Goal: Transaction & Acquisition: Purchase product/service

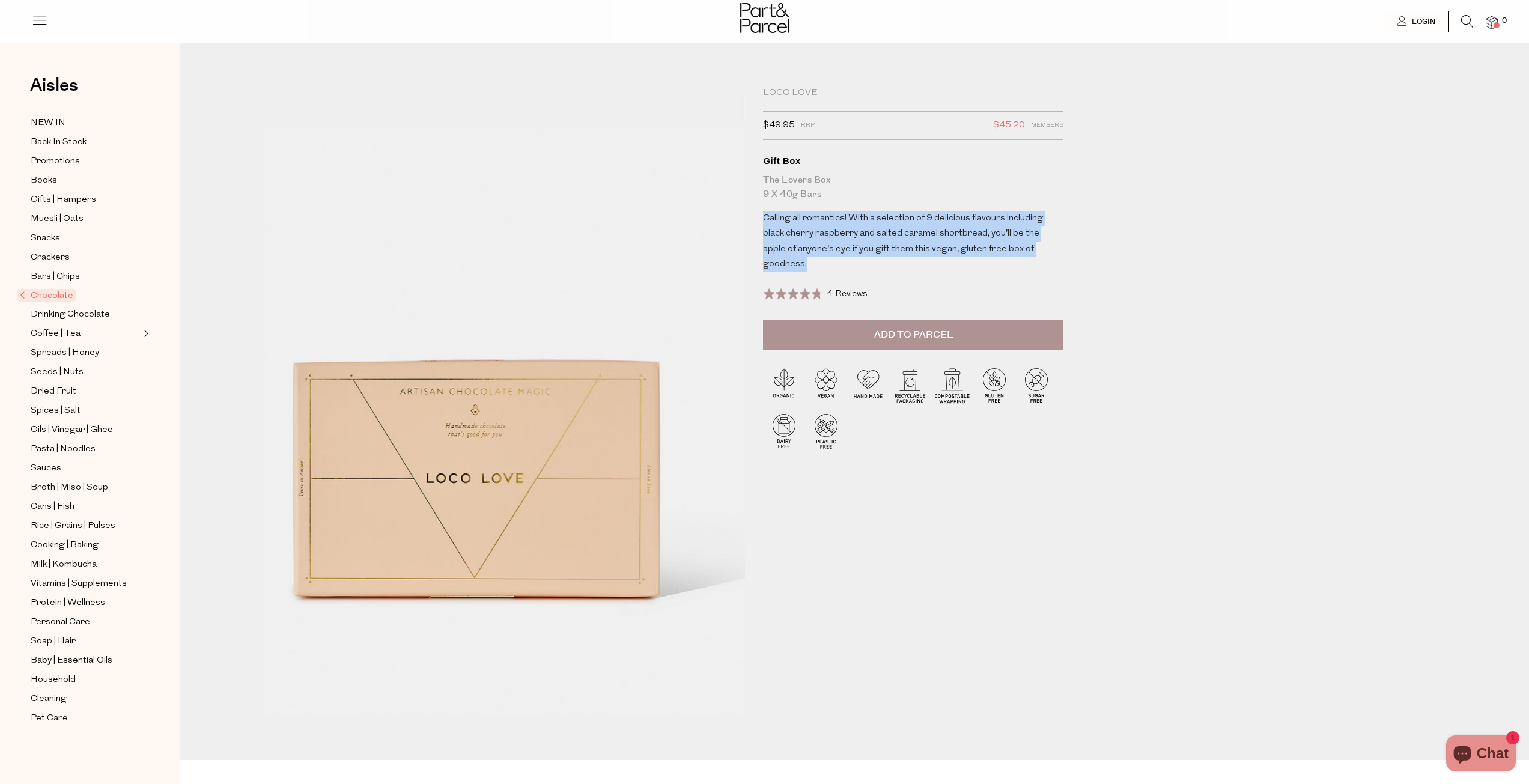
drag, startPoint x: 766, startPoint y: 215, endPoint x: 1123, endPoint y: 270, distance: 361.2
click at [1123, 270] on div "Loco Love $49.95 RRP $45.20 Members Available: In Stock Gift Box The Lovers Box…" at bounding box center [864, 419] width 1313 height 681
click at [900, 268] on p "Calling all romantics! With a selection of 9 delicious flavours including black…" at bounding box center [905, 241] width 285 height 61
click at [909, 323] on button "Add to Parcel" at bounding box center [913, 335] width 301 height 30
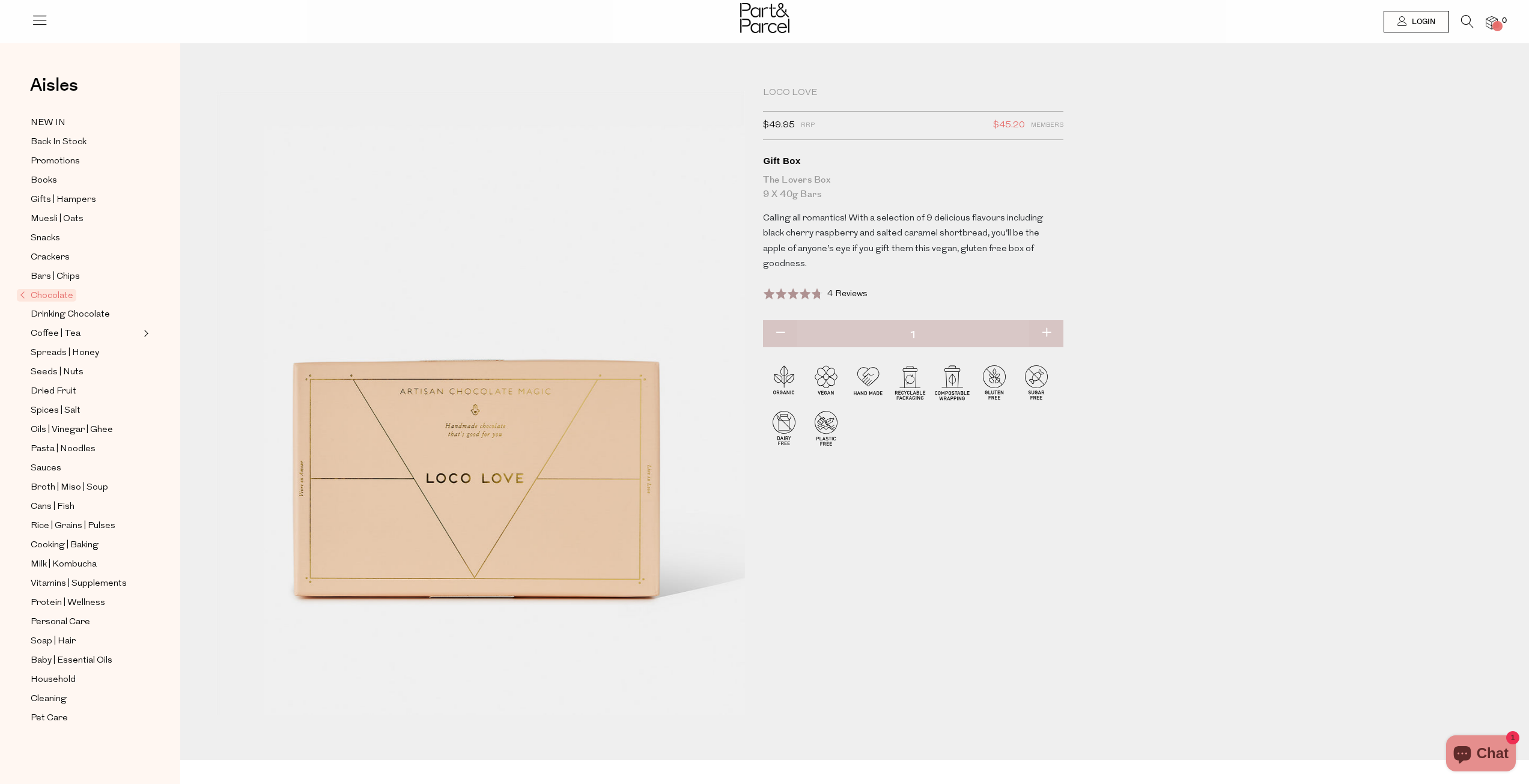
click at [778, 94] on div "Loco Love" at bounding box center [913, 93] width 301 height 12
click at [778, 93] on div "Loco Love" at bounding box center [913, 93] width 301 height 12
copy div "Loco Love"
click at [1469, 17] on icon at bounding box center [1467, 21] width 12 height 13
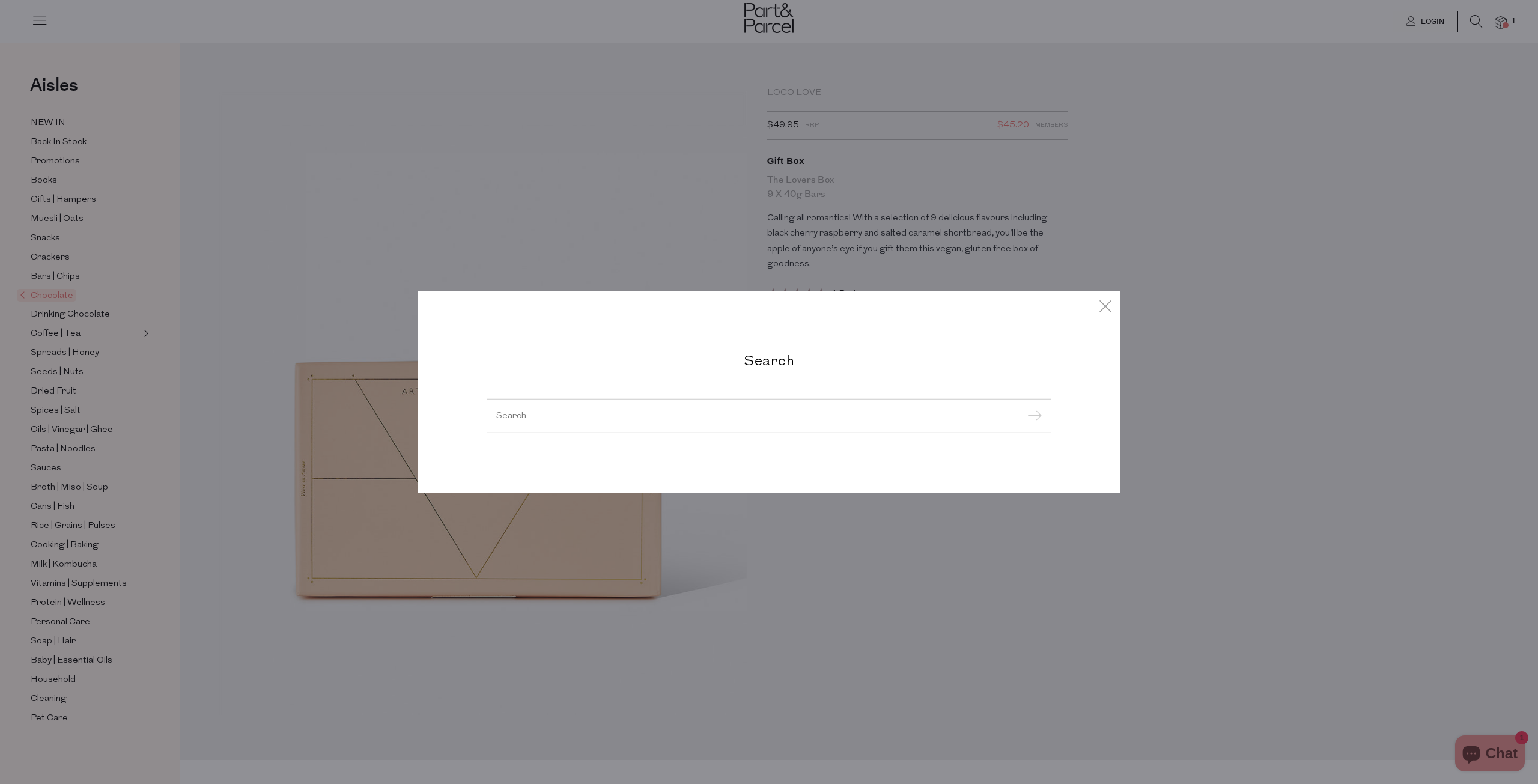
paste input "Loco Love"
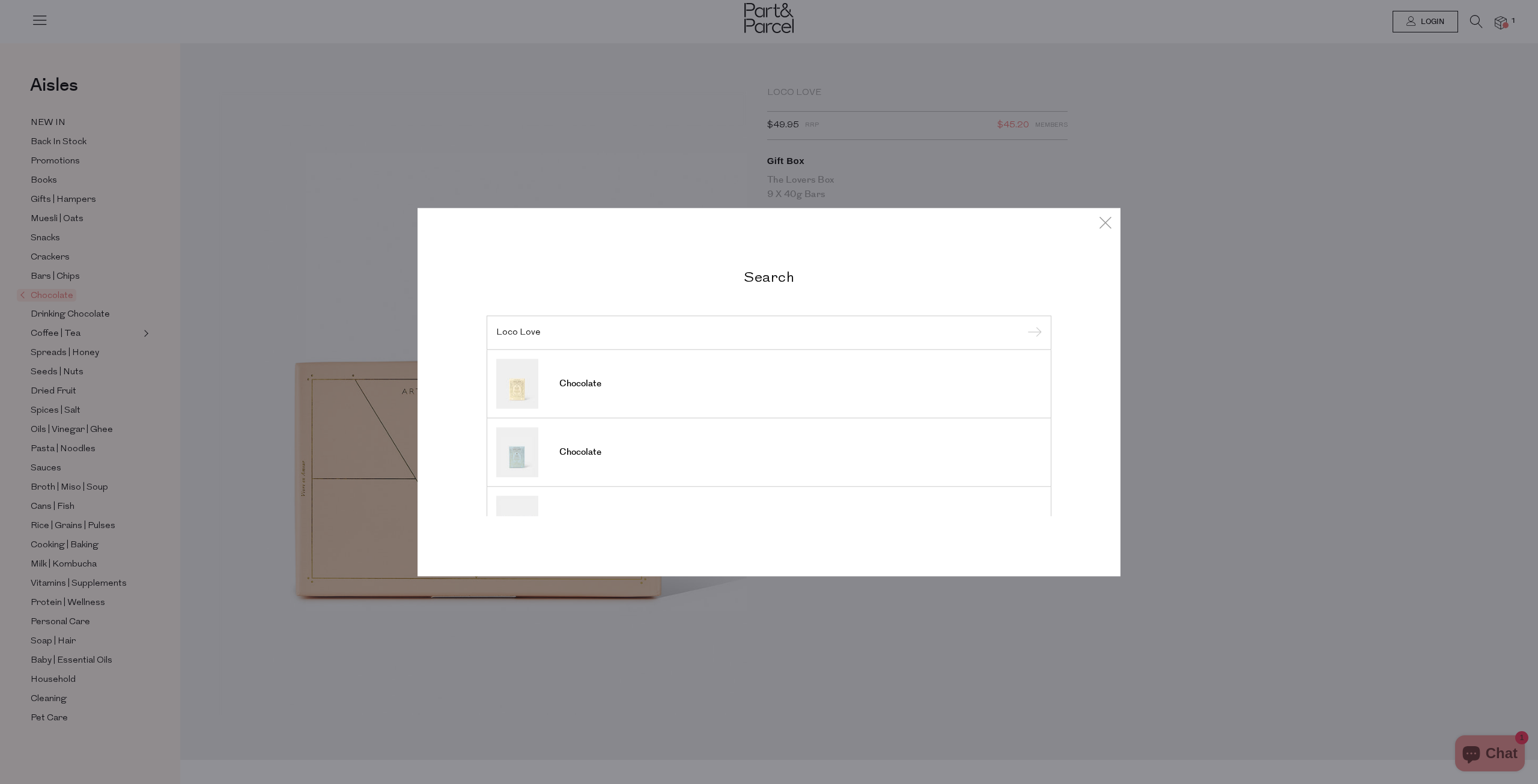
type input "Loco Love"
click at [1023, 324] on input "submit" at bounding box center [1032, 333] width 18 height 18
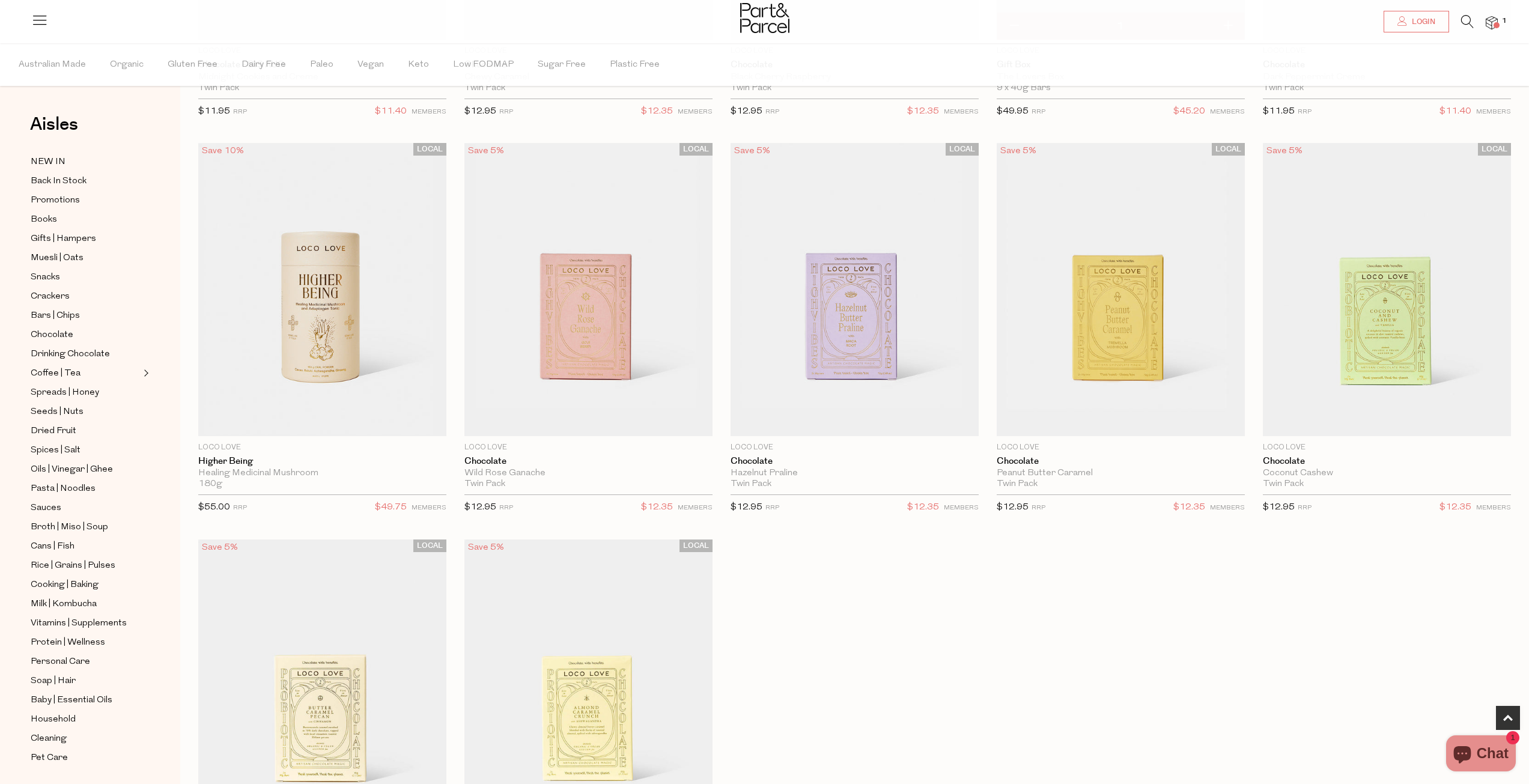
scroll to position [360, 0]
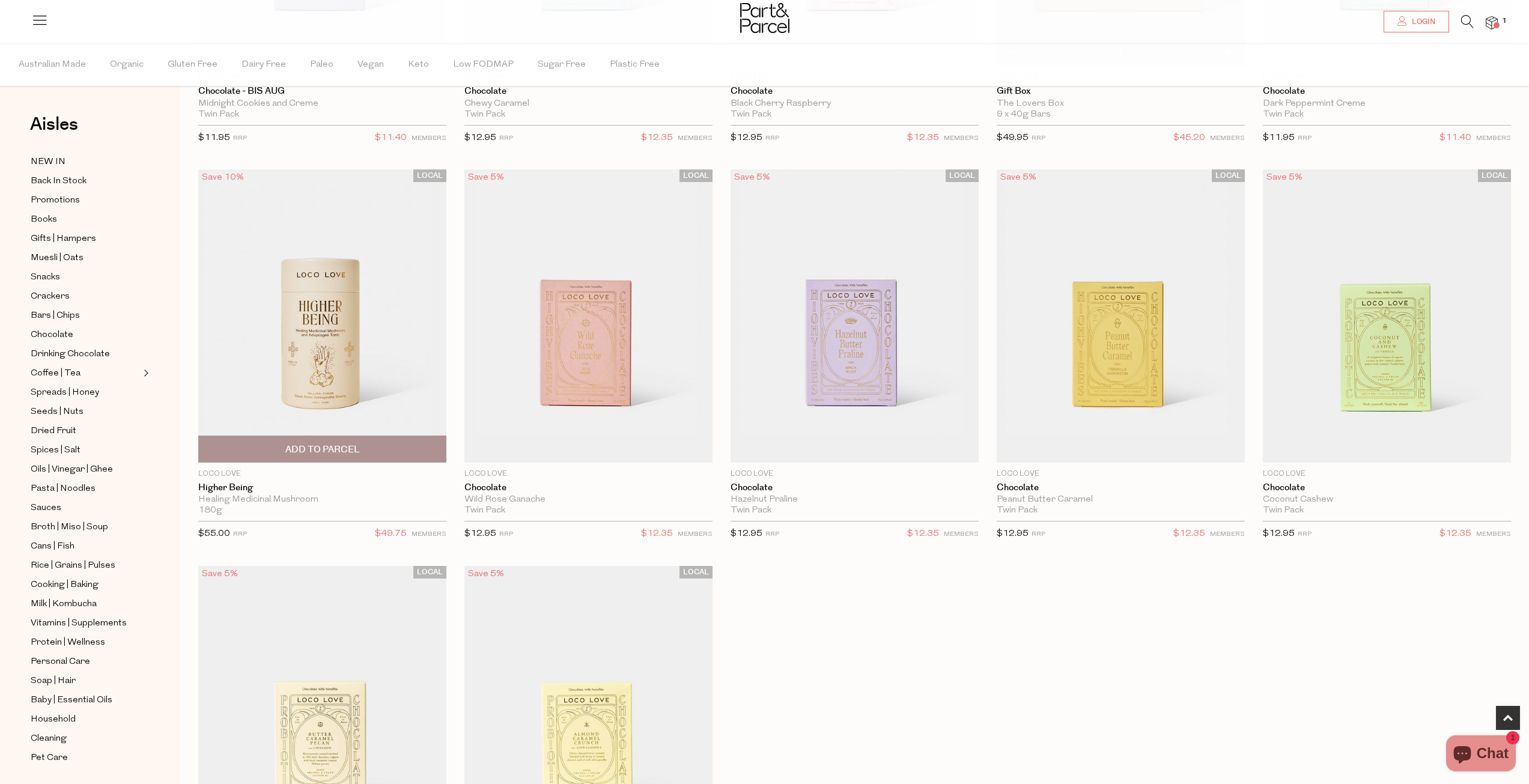
click at [310, 325] on img at bounding box center [322, 315] width 248 height 292
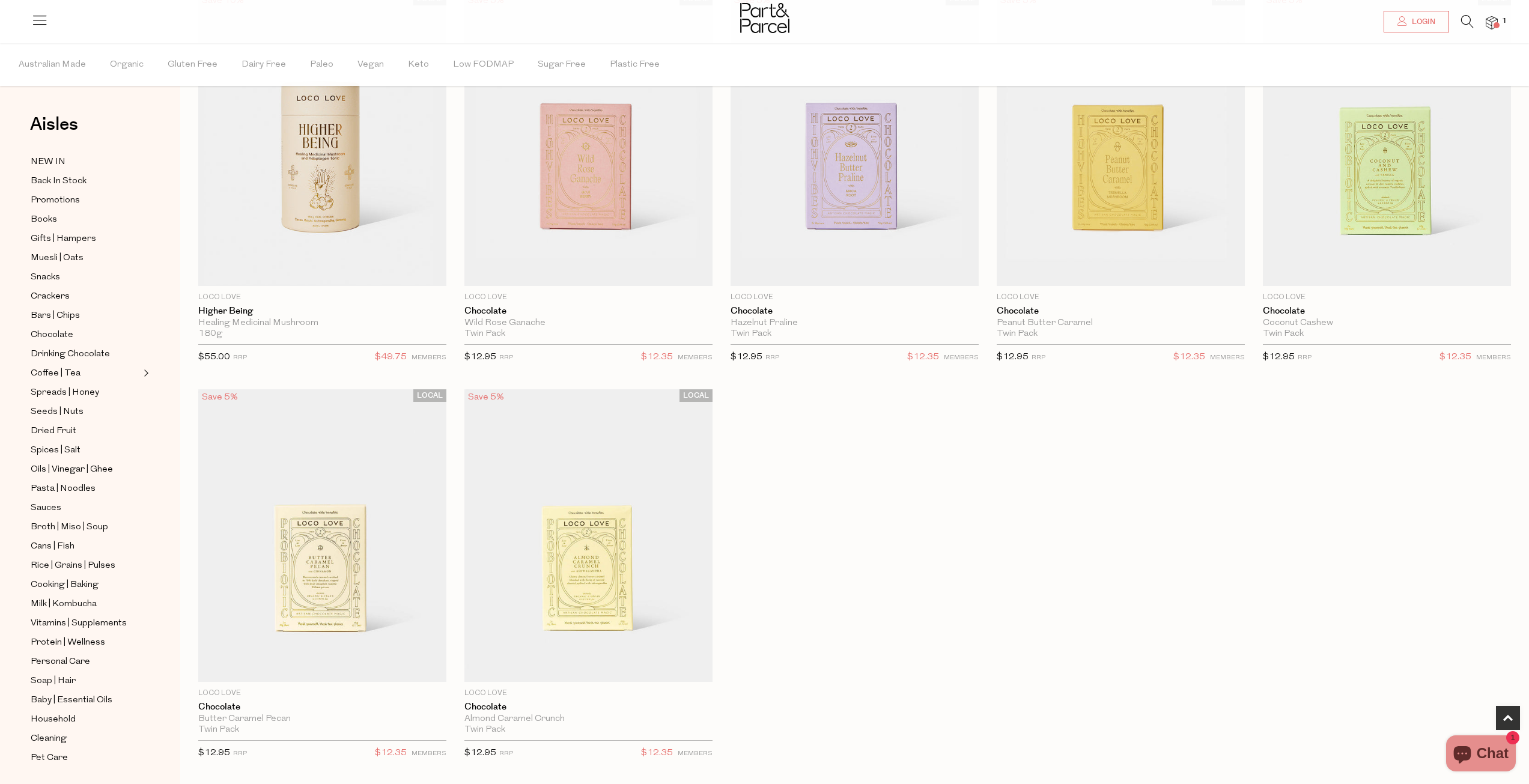
scroll to position [541, 0]
click at [101, 347] on span "Drinking Chocolate" at bounding box center [70, 355] width 79 height 15
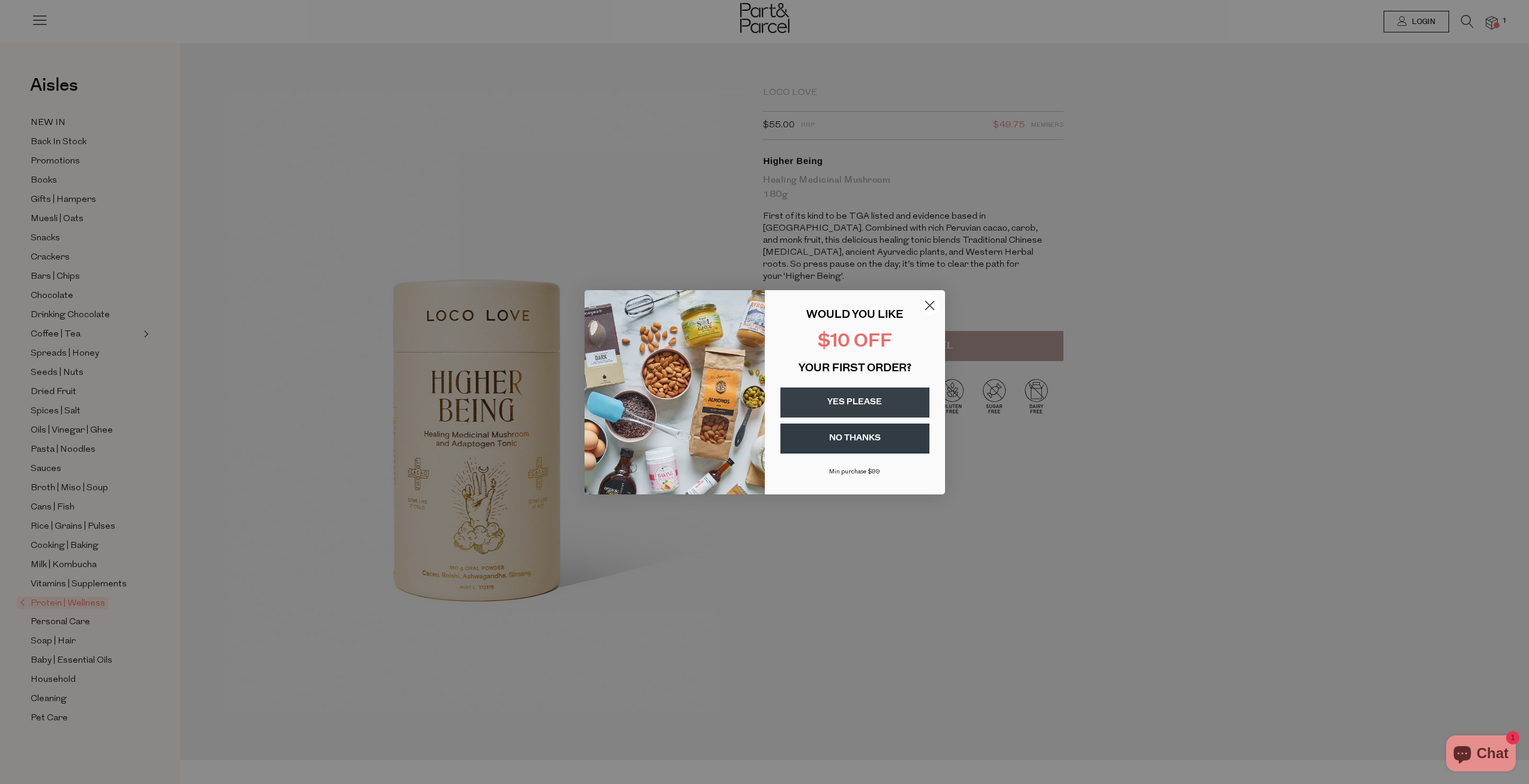
click at [923, 306] on circle "Close dialog" at bounding box center [929, 305] width 20 height 20
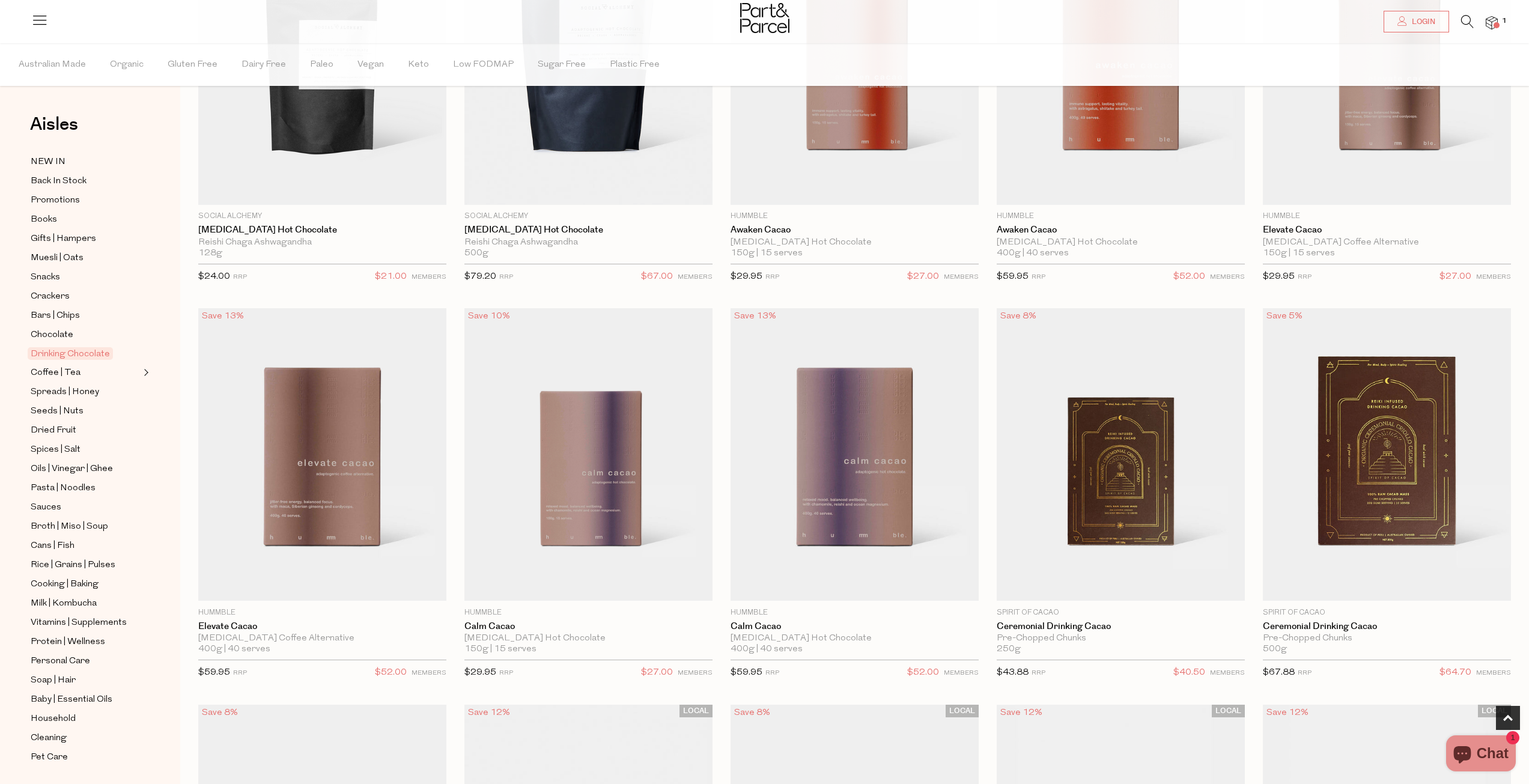
scroll to position [360, 0]
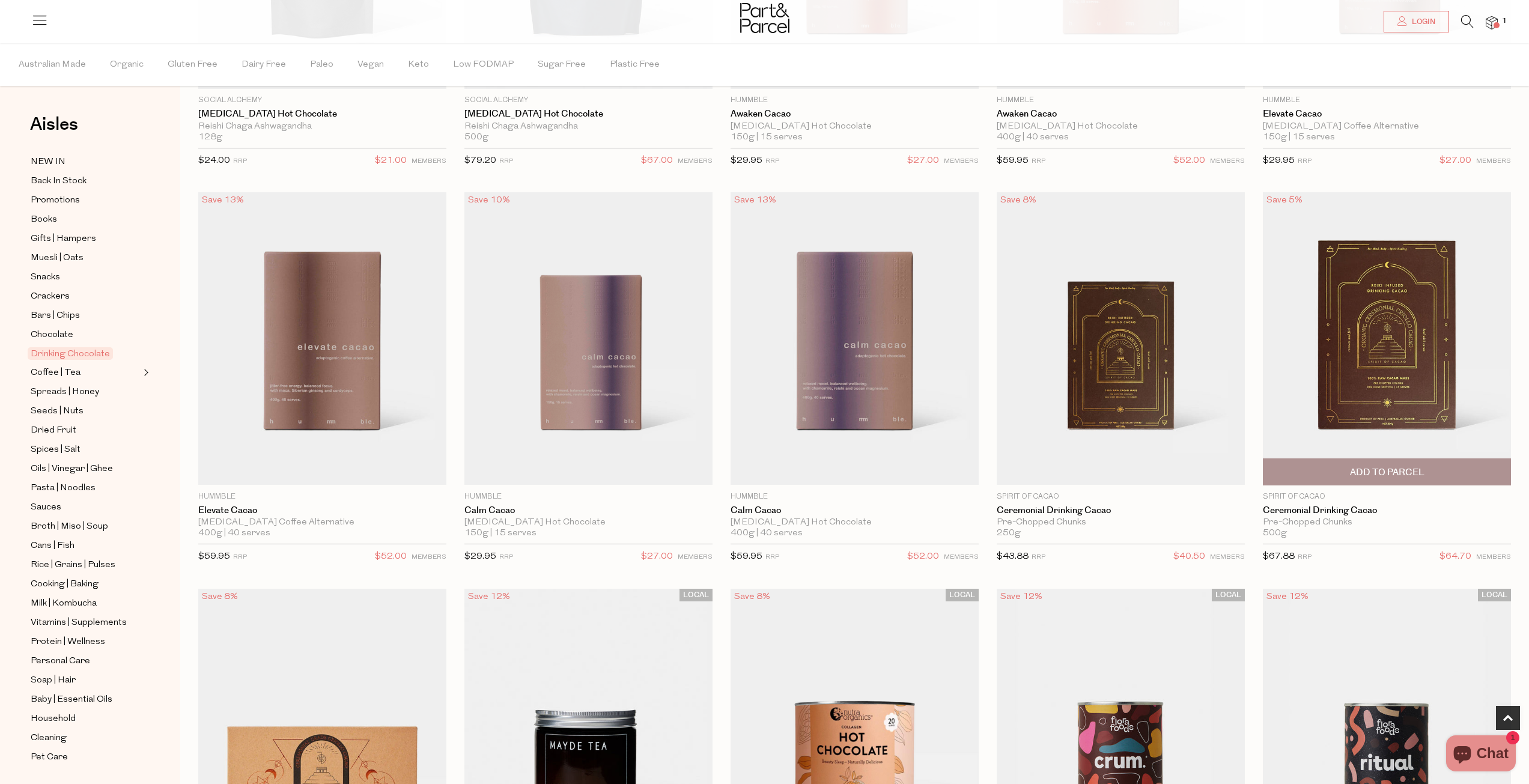
click at [1405, 357] on img at bounding box center [1386, 338] width 248 height 292
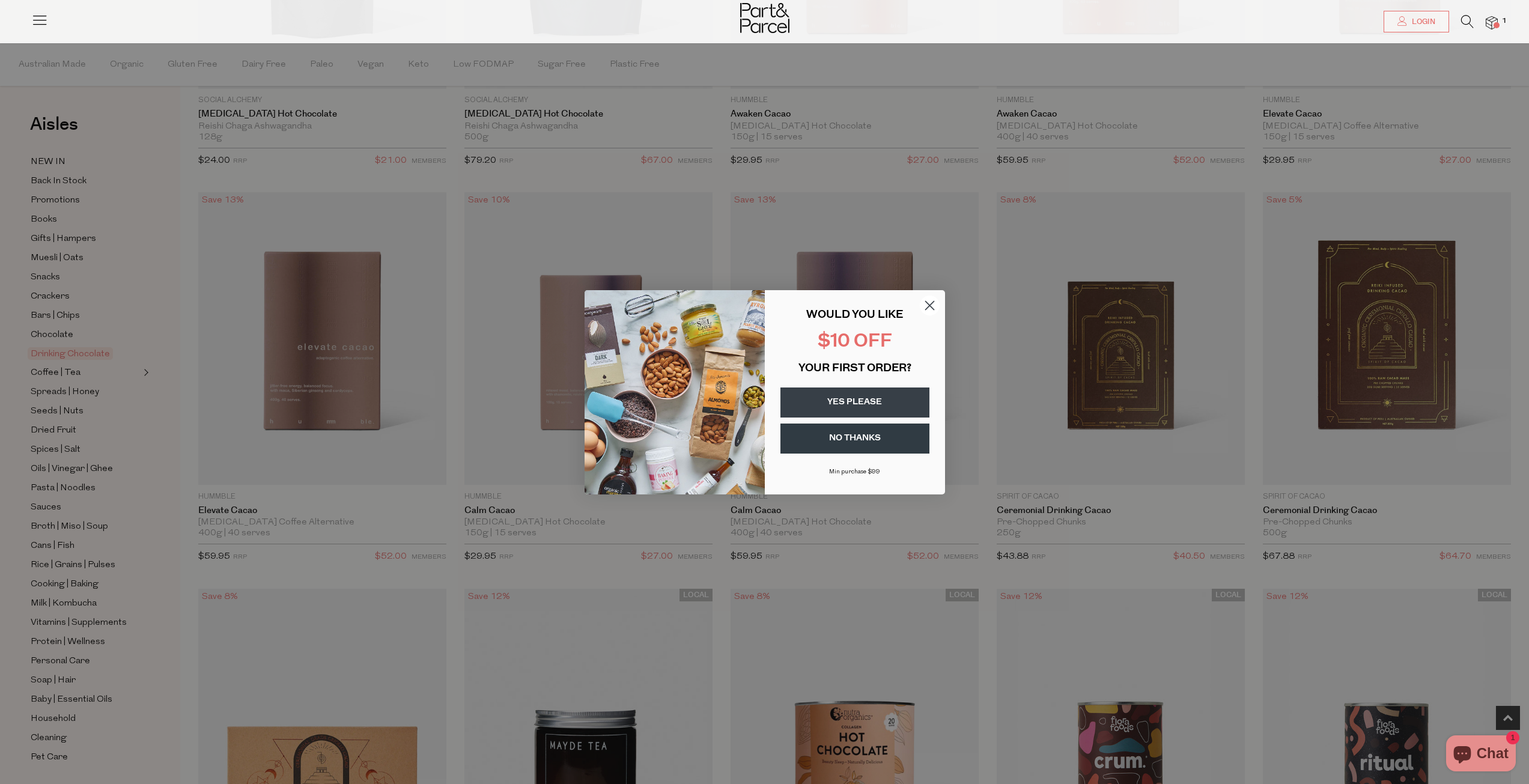
click at [928, 302] on circle "Close dialog" at bounding box center [929, 305] width 20 height 20
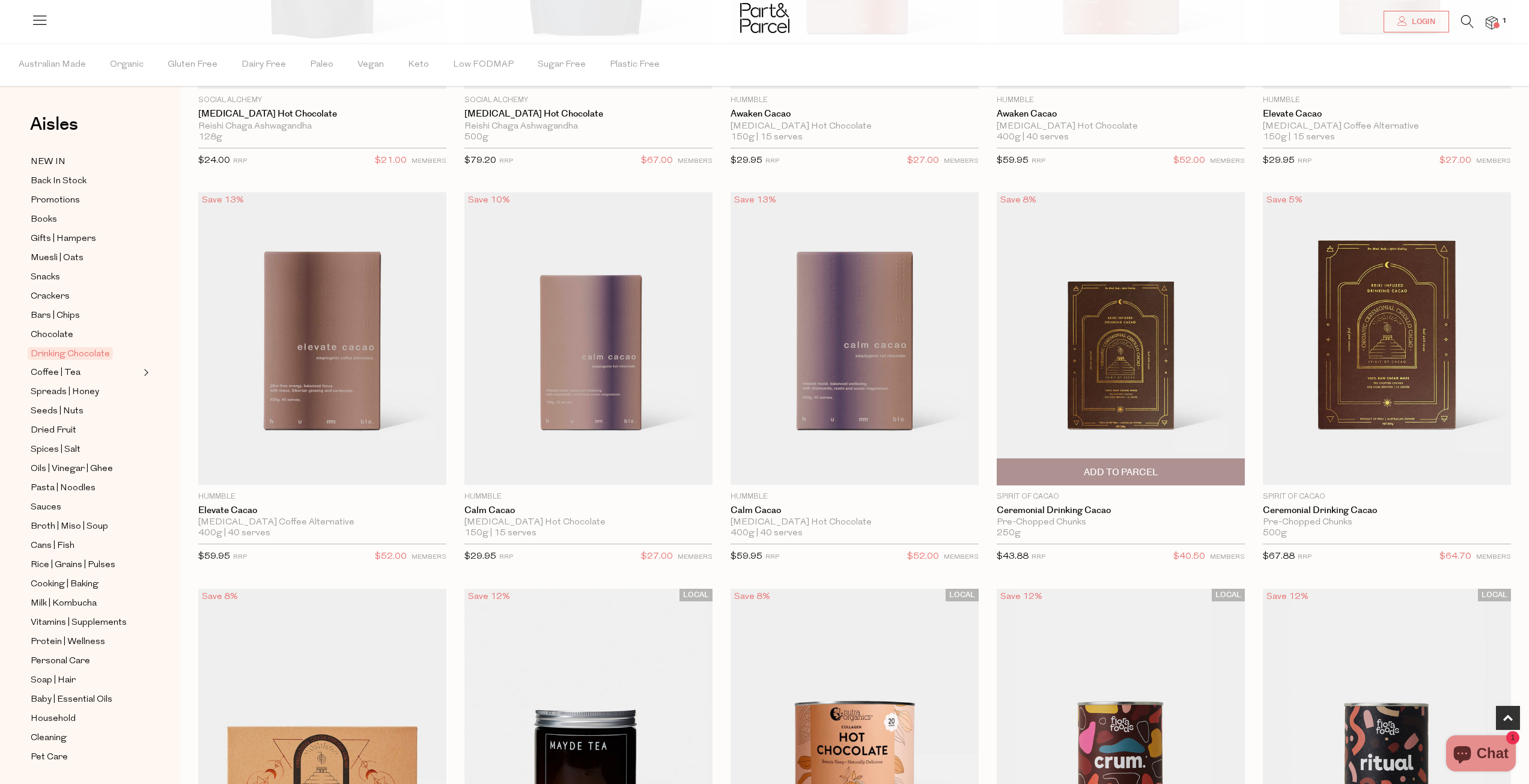
click at [1118, 471] on span "Add To Parcel" at bounding box center [1120, 472] width 75 height 12
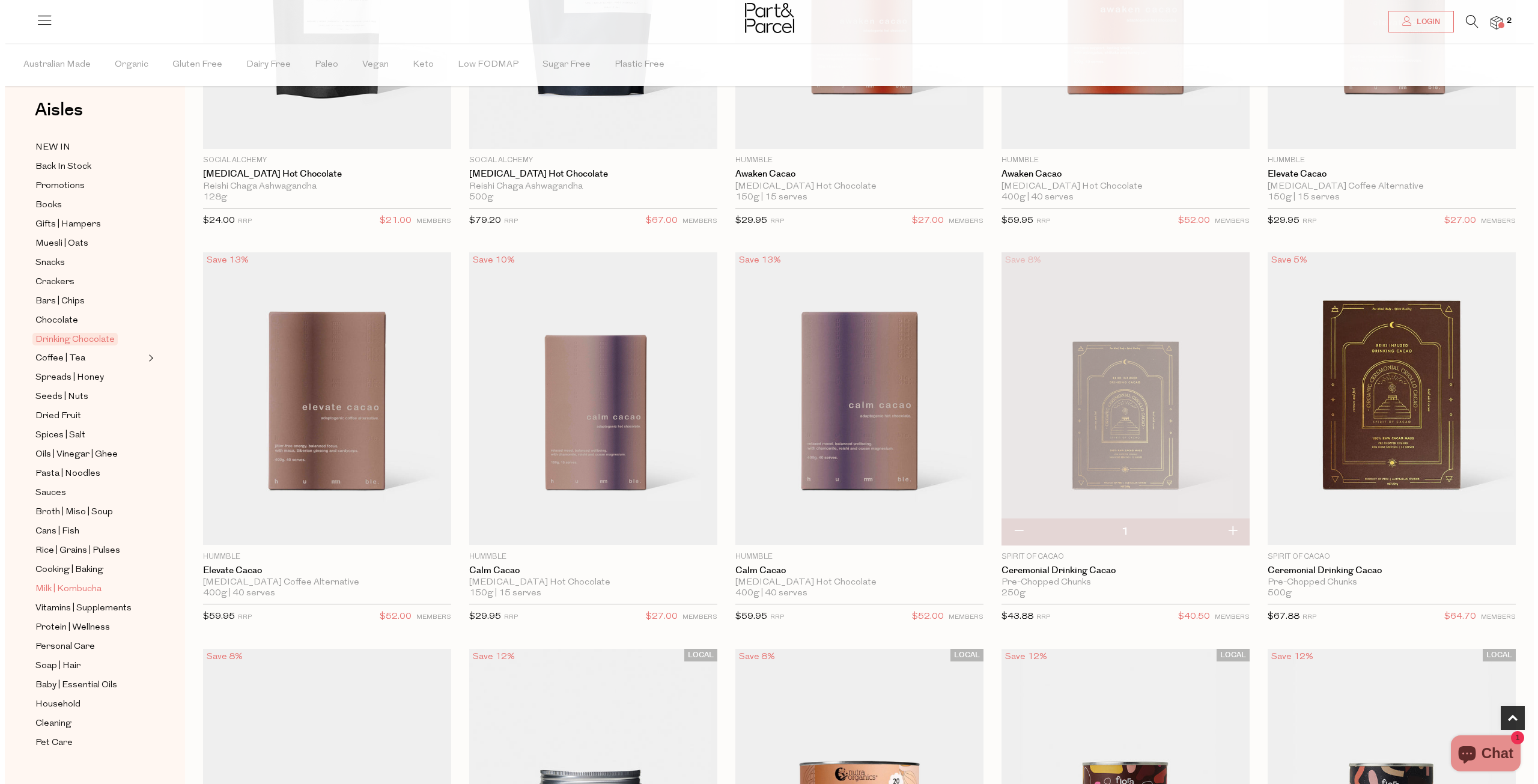
scroll to position [0, 0]
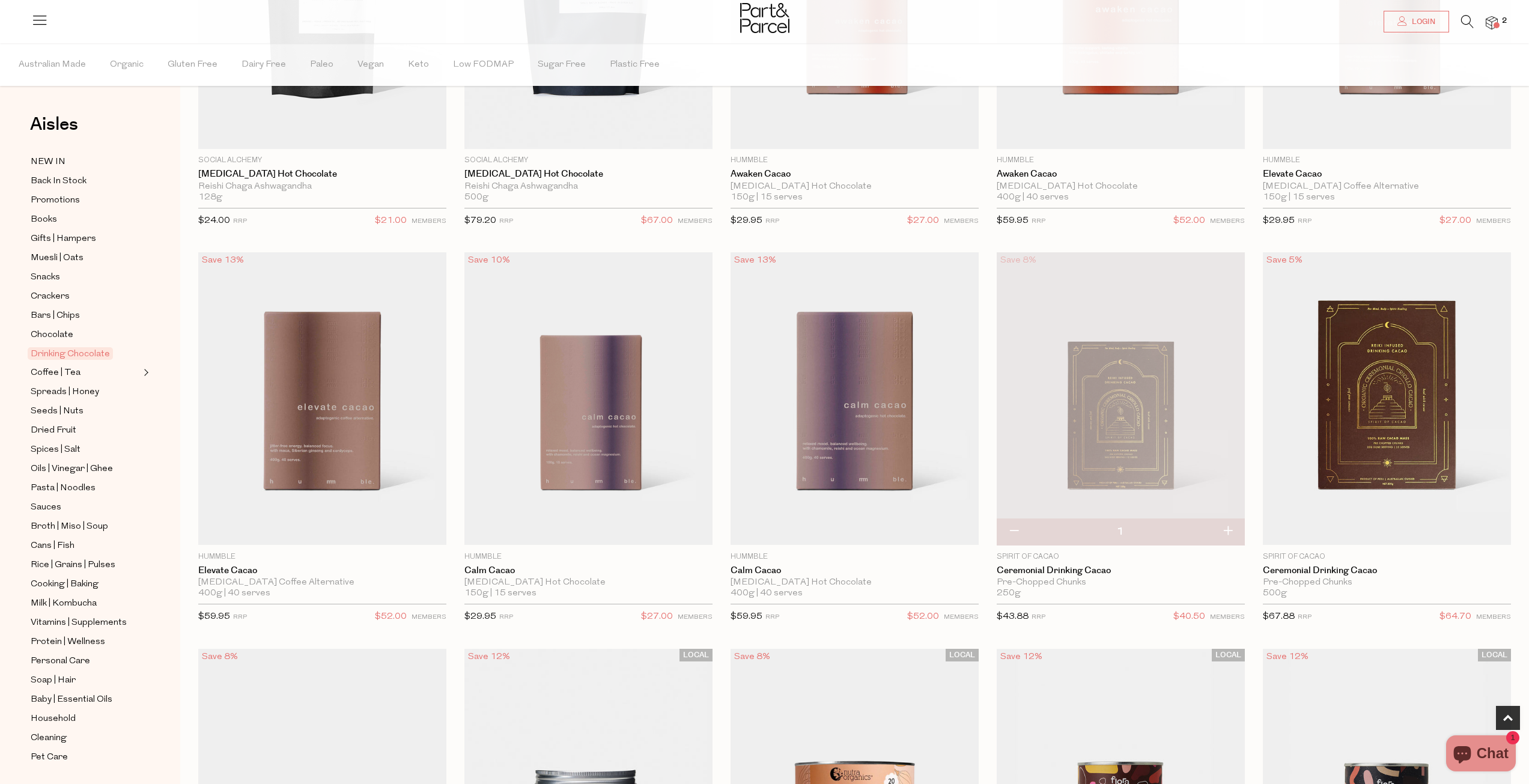
click at [42, 25] on icon at bounding box center [39, 20] width 17 height 17
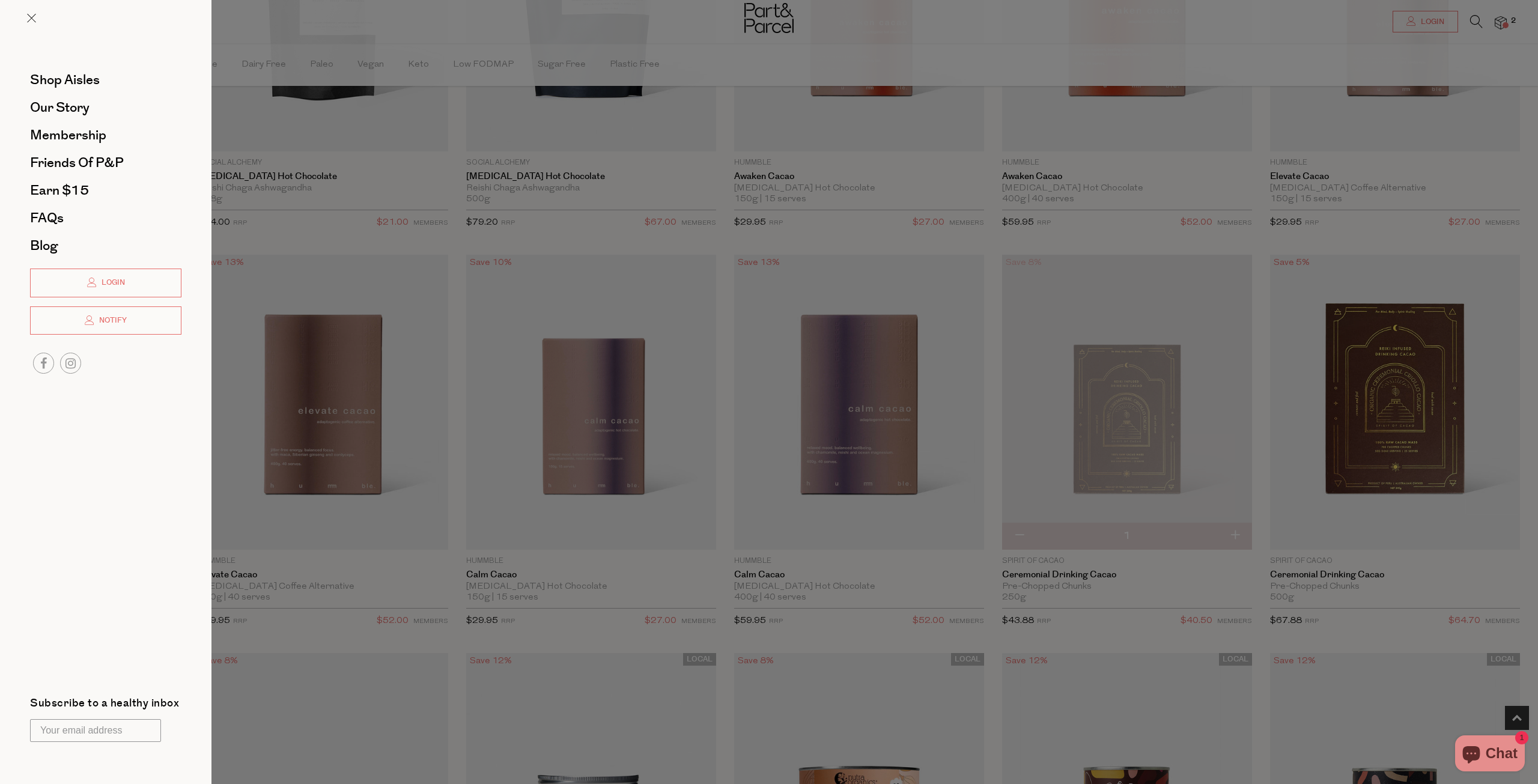
drag, startPoint x: 1377, startPoint y: 78, endPoint x: 1444, endPoint y: 44, distance: 75.1
click at [1377, 76] on div at bounding box center [769, 392] width 1538 height 784
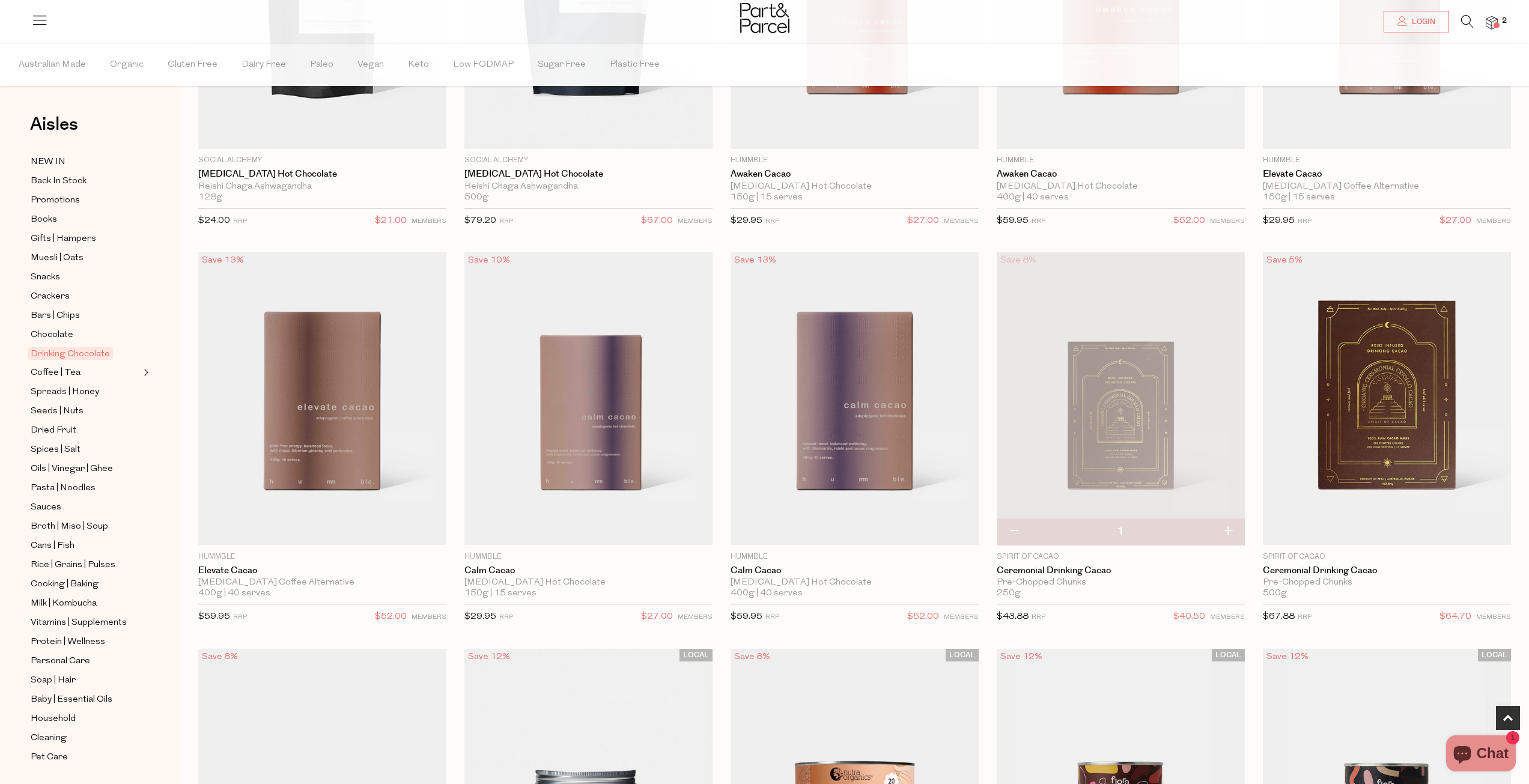
click at [1458, 23] on li at bounding box center [1461, 24] width 25 height 19
click at [1466, 21] on icon at bounding box center [1467, 21] width 12 height 13
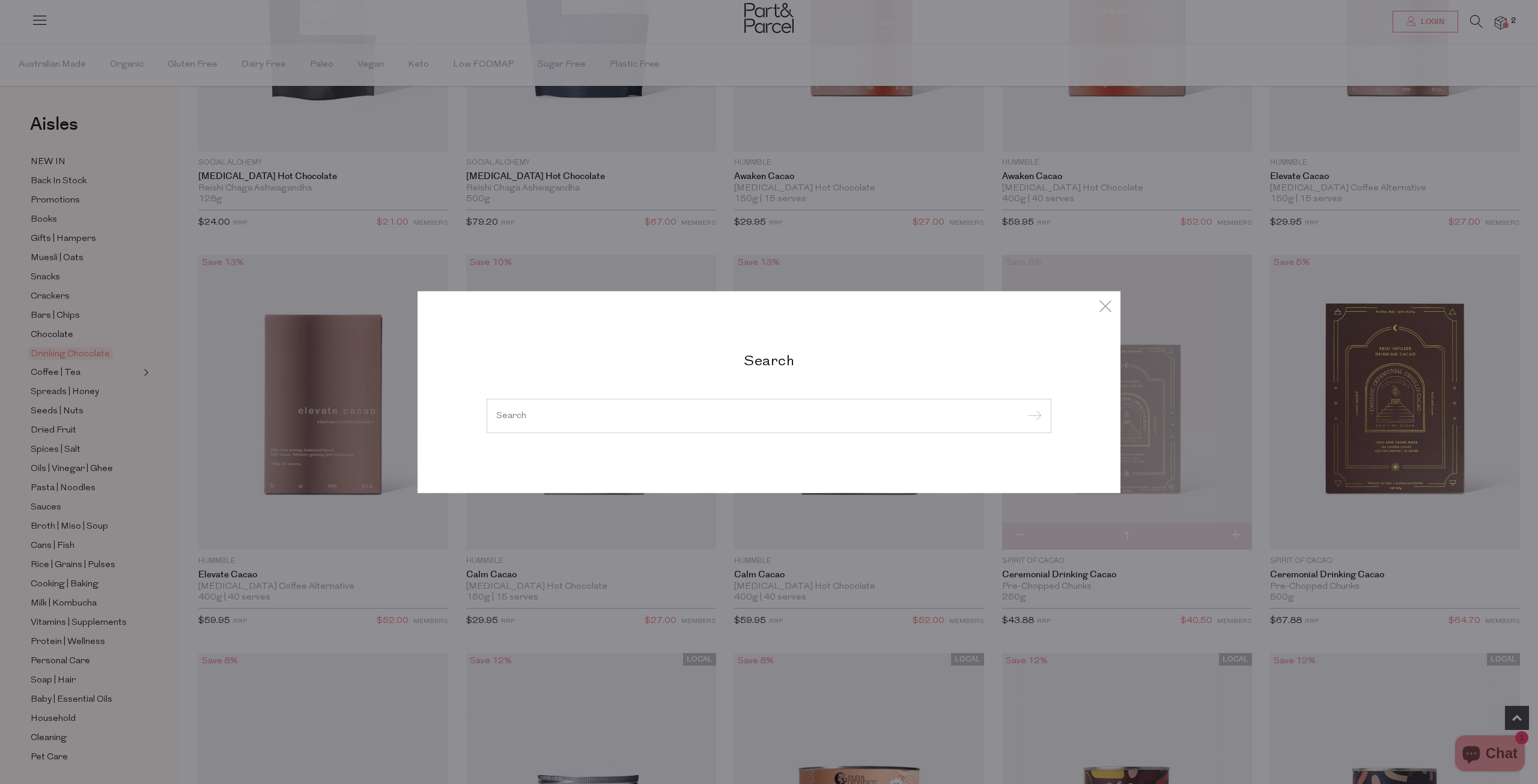
click at [825, 363] on h2 "Search" at bounding box center [769, 359] width 565 height 17
click at [712, 419] on input "search" at bounding box center [769, 415] width 546 height 9
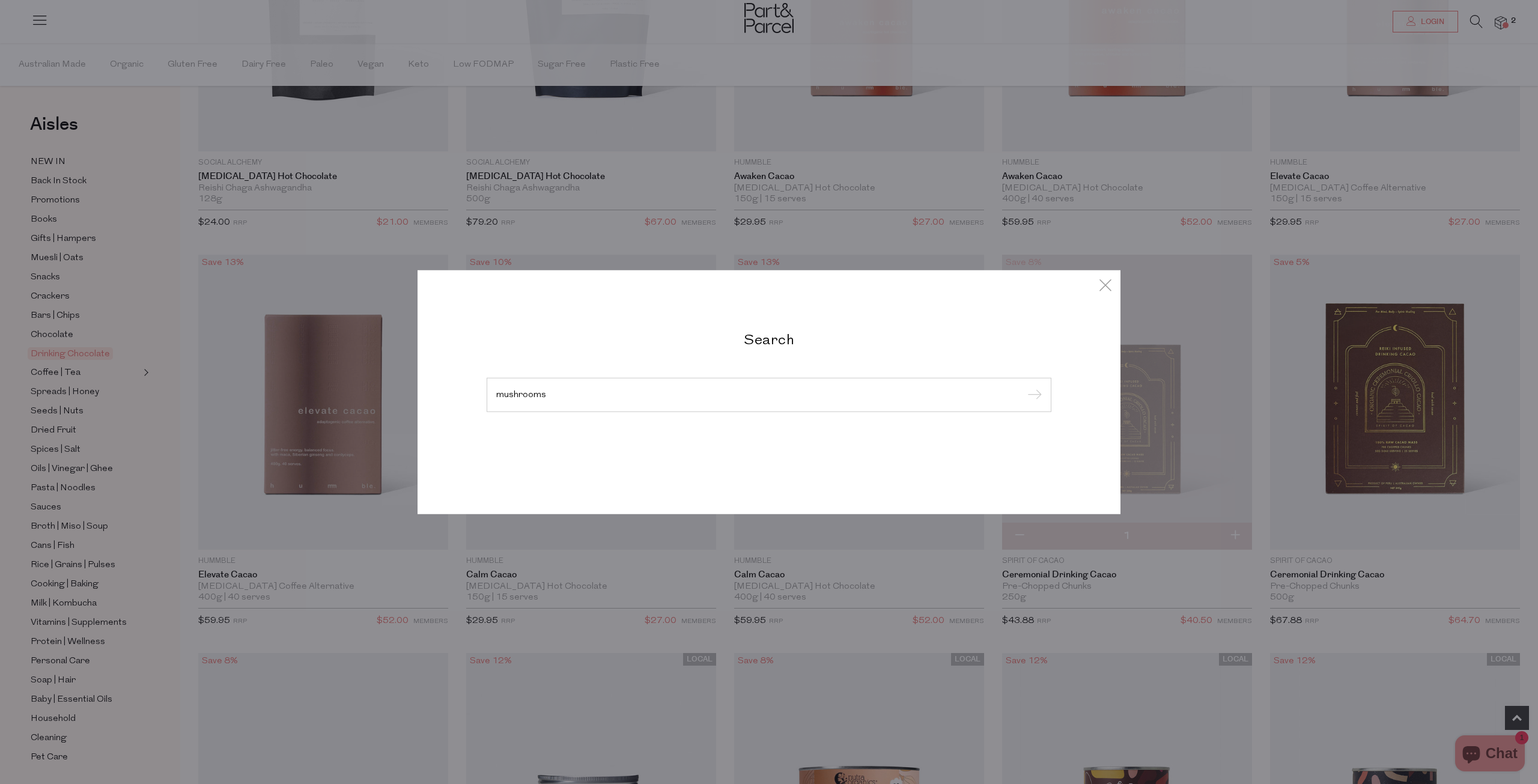
type input "mushrooms"
click at [1023, 386] on input "submit" at bounding box center [1032, 395] width 18 height 18
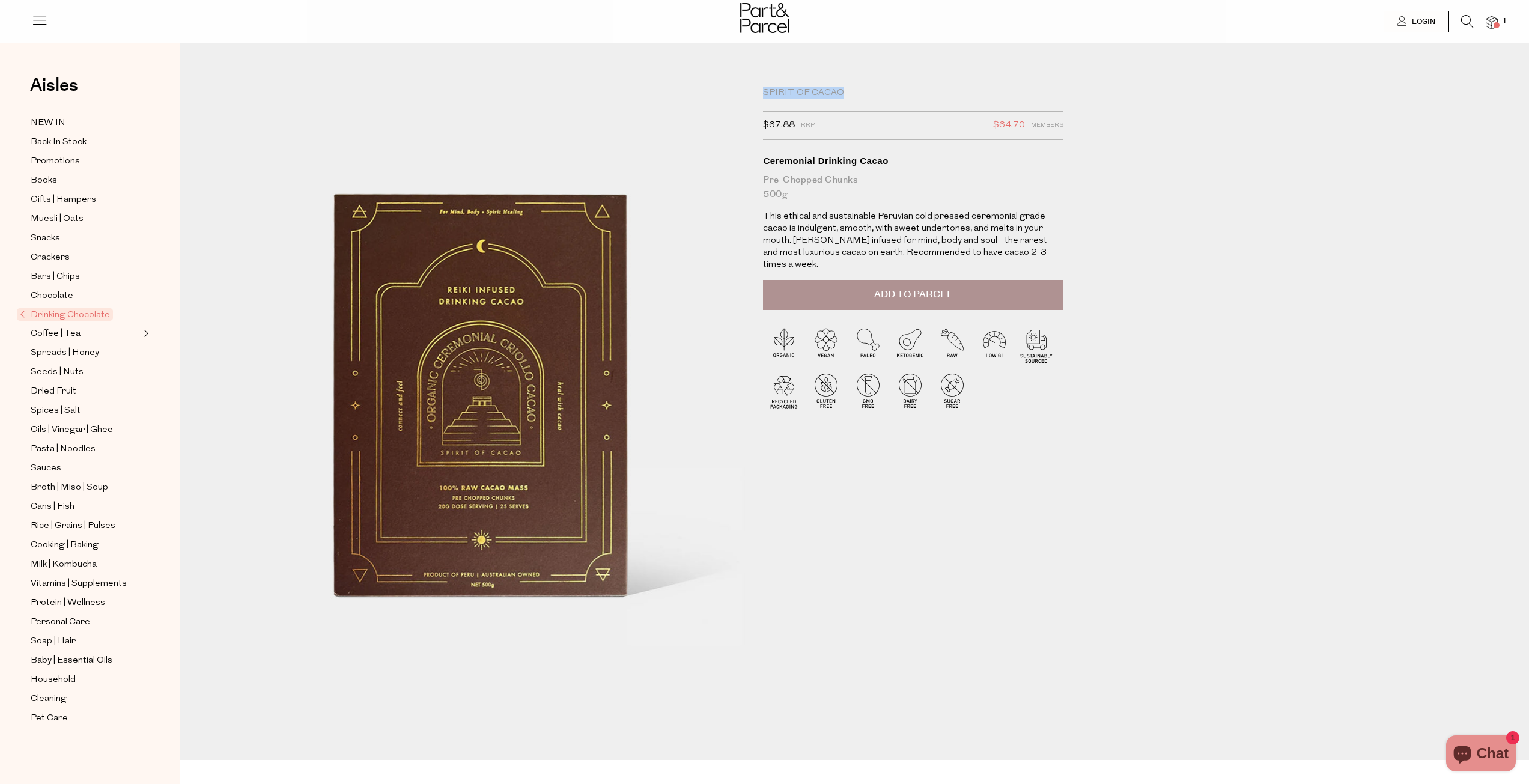
drag, startPoint x: 762, startPoint y: 88, endPoint x: 869, endPoint y: 87, distance: 107.0
click at [869, 88] on div "Spirit of Cacao $67.88 RRP $64.70 Members Available: In Stock Ceremonial Drinki…" at bounding box center [919, 396] width 330 height 619
copy div "Spirit of Cacao"
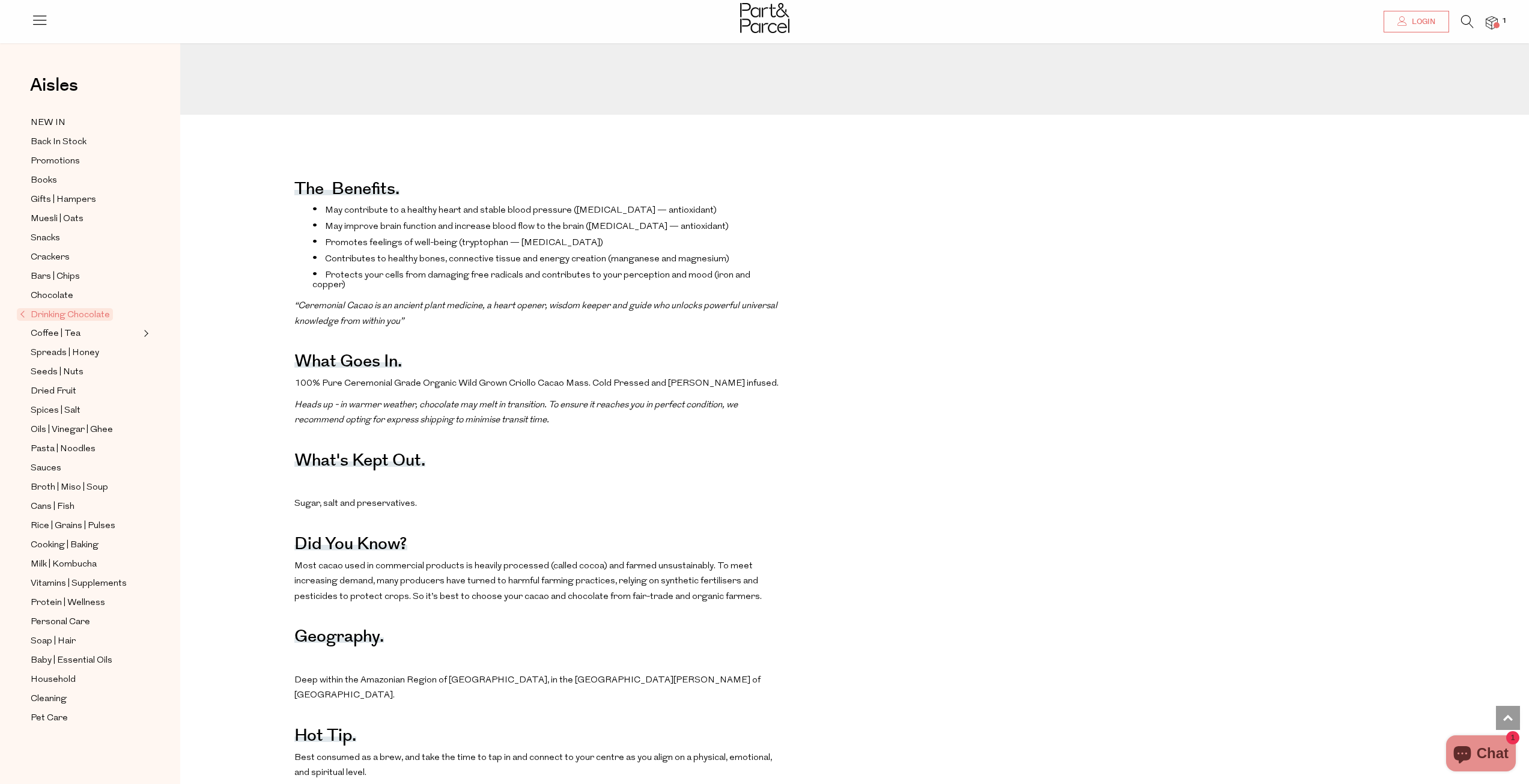
scroll to position [781, 0]
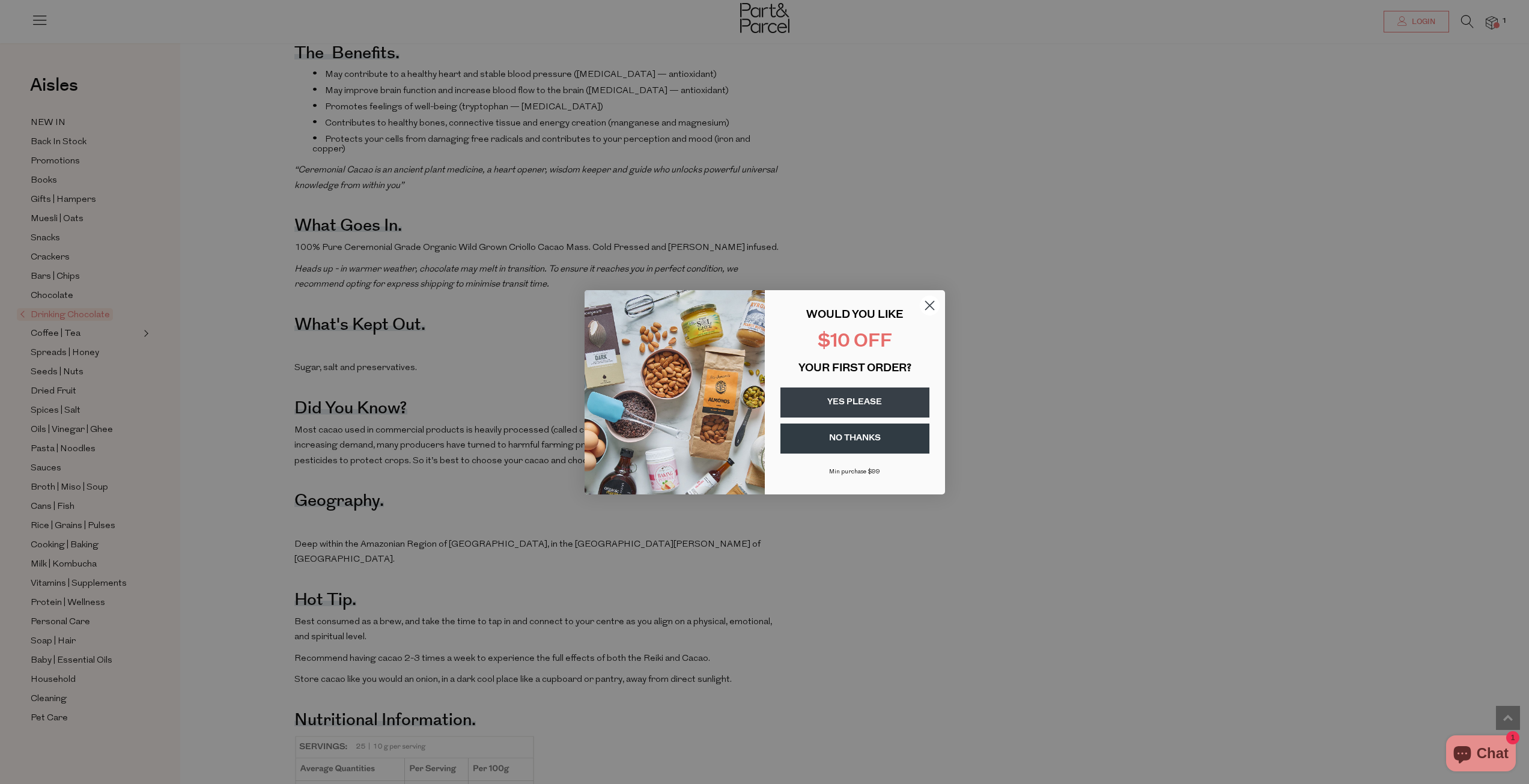
click at [926, 310] on circle "Close dialog" at bounding box center [929, 305] width 20 height 20
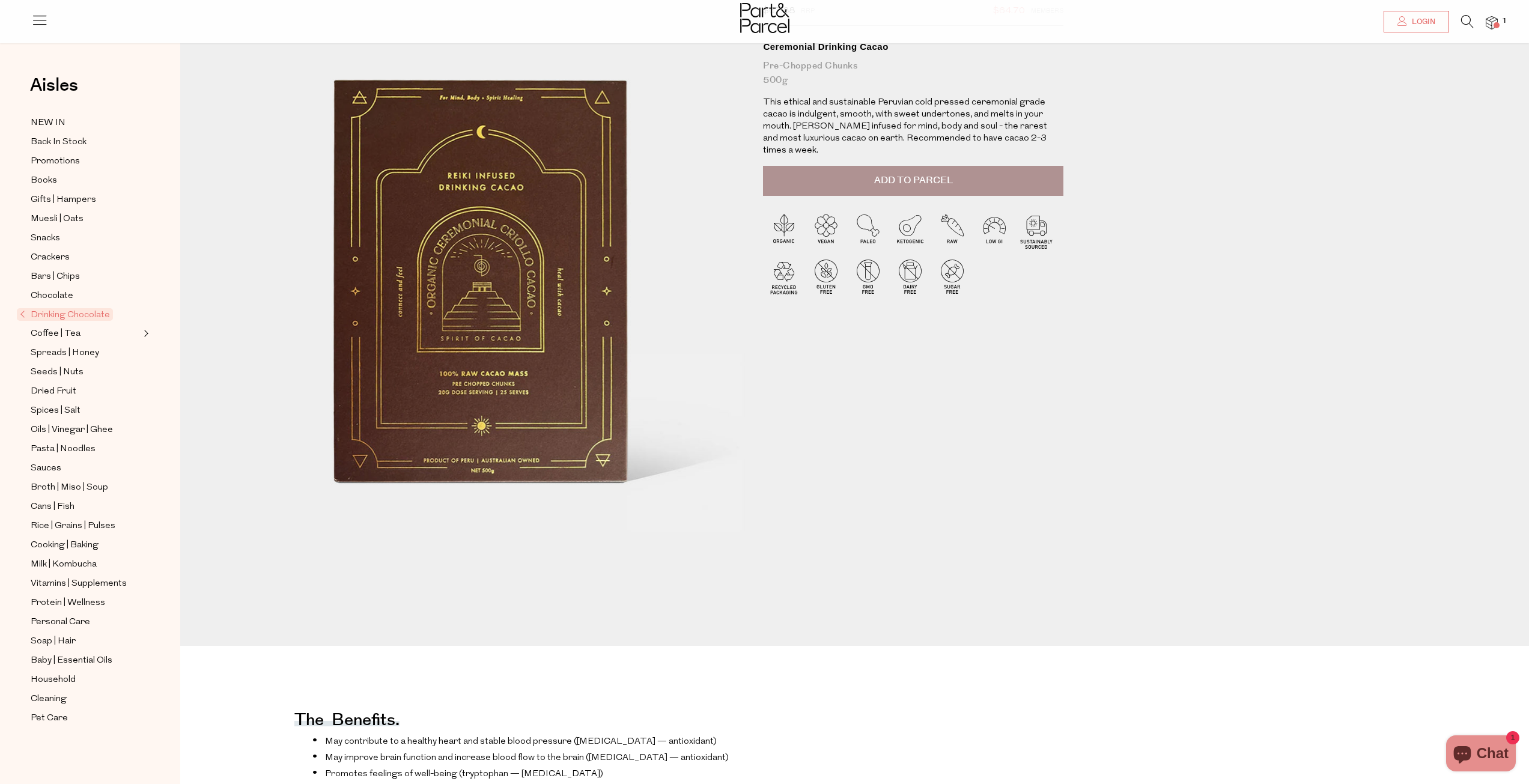
scroll to position [103, 0]
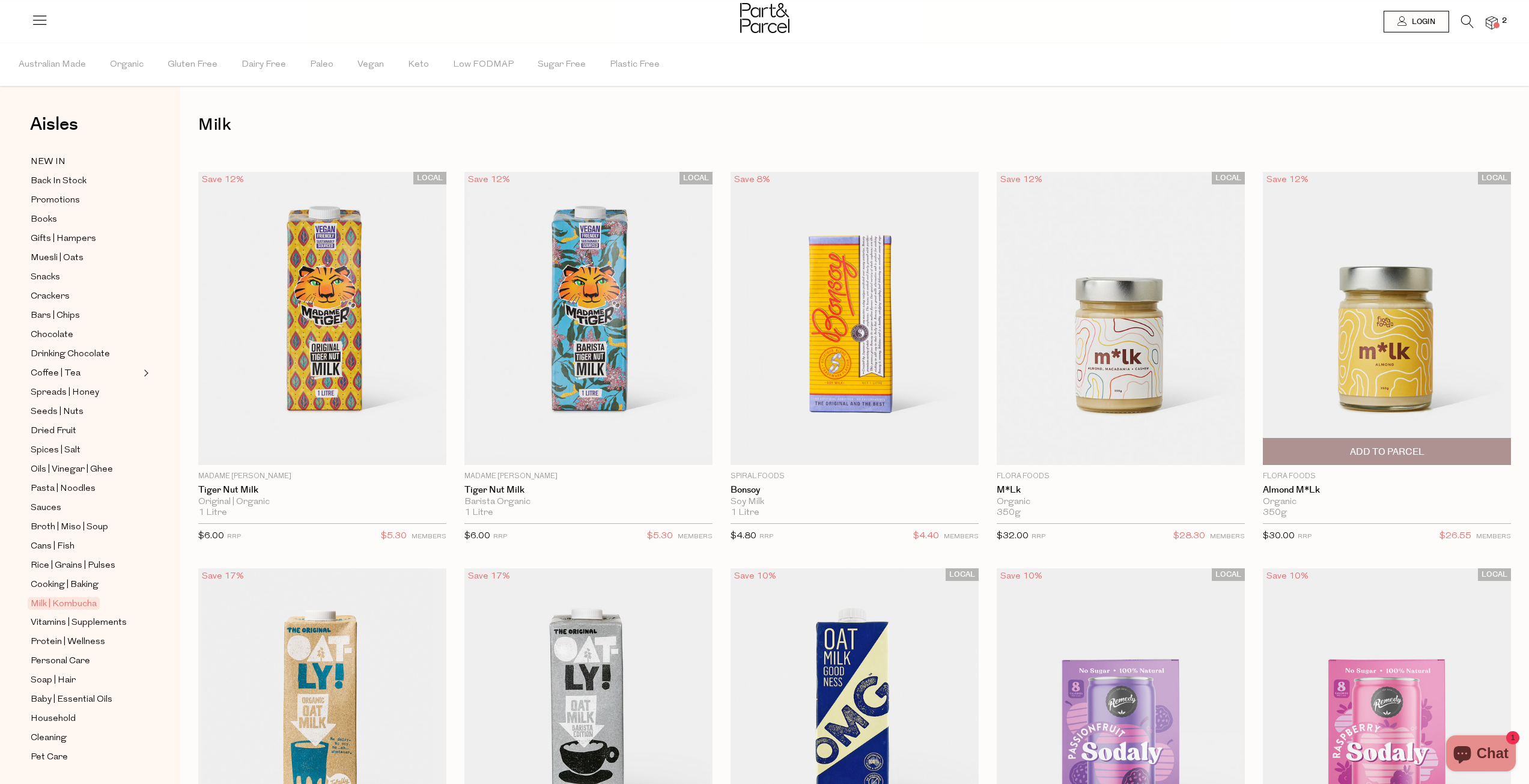
click at [1408, 332] on img at bounding box center [1386, 318] width 248 height 292
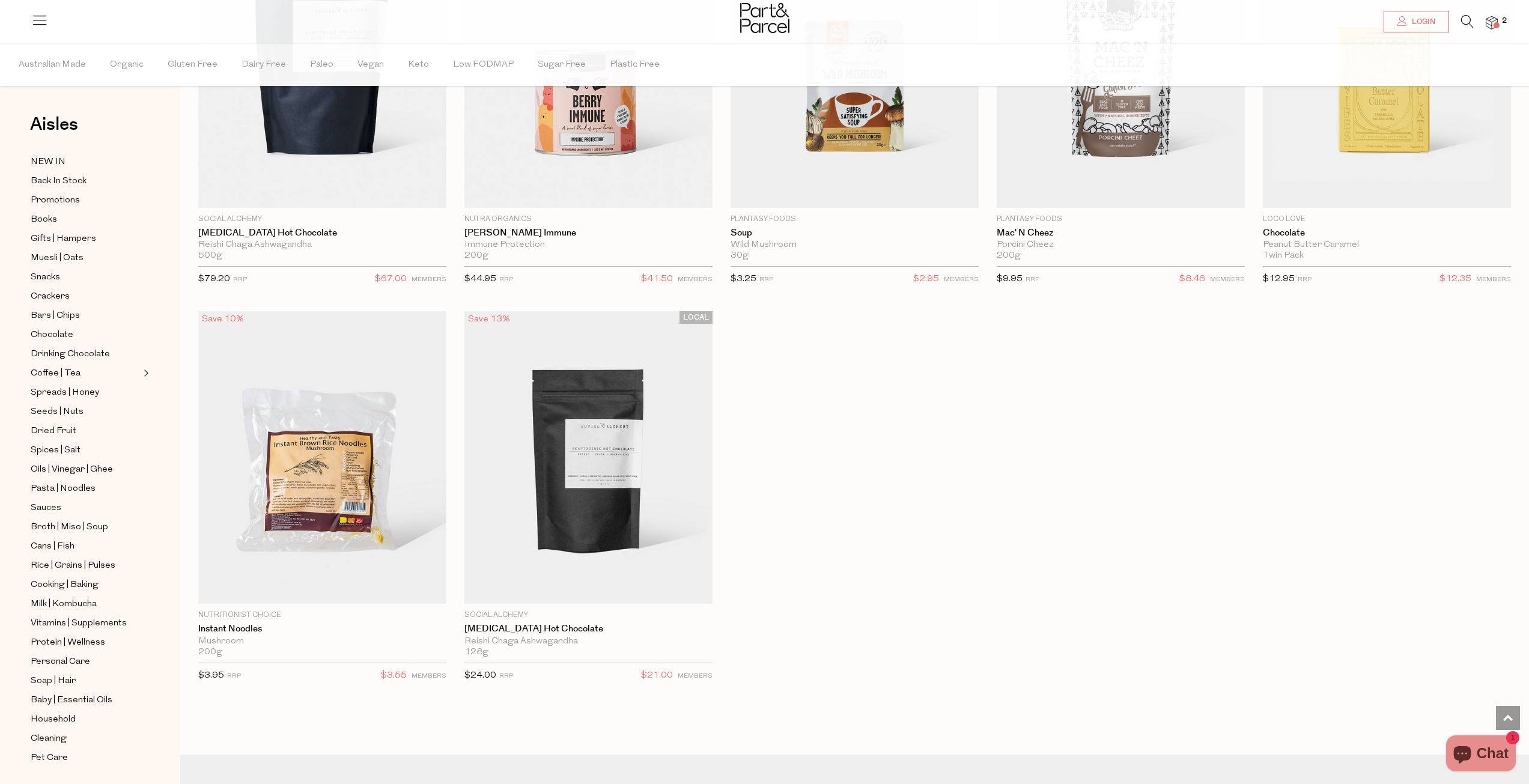
scroll to position [3424, 0]
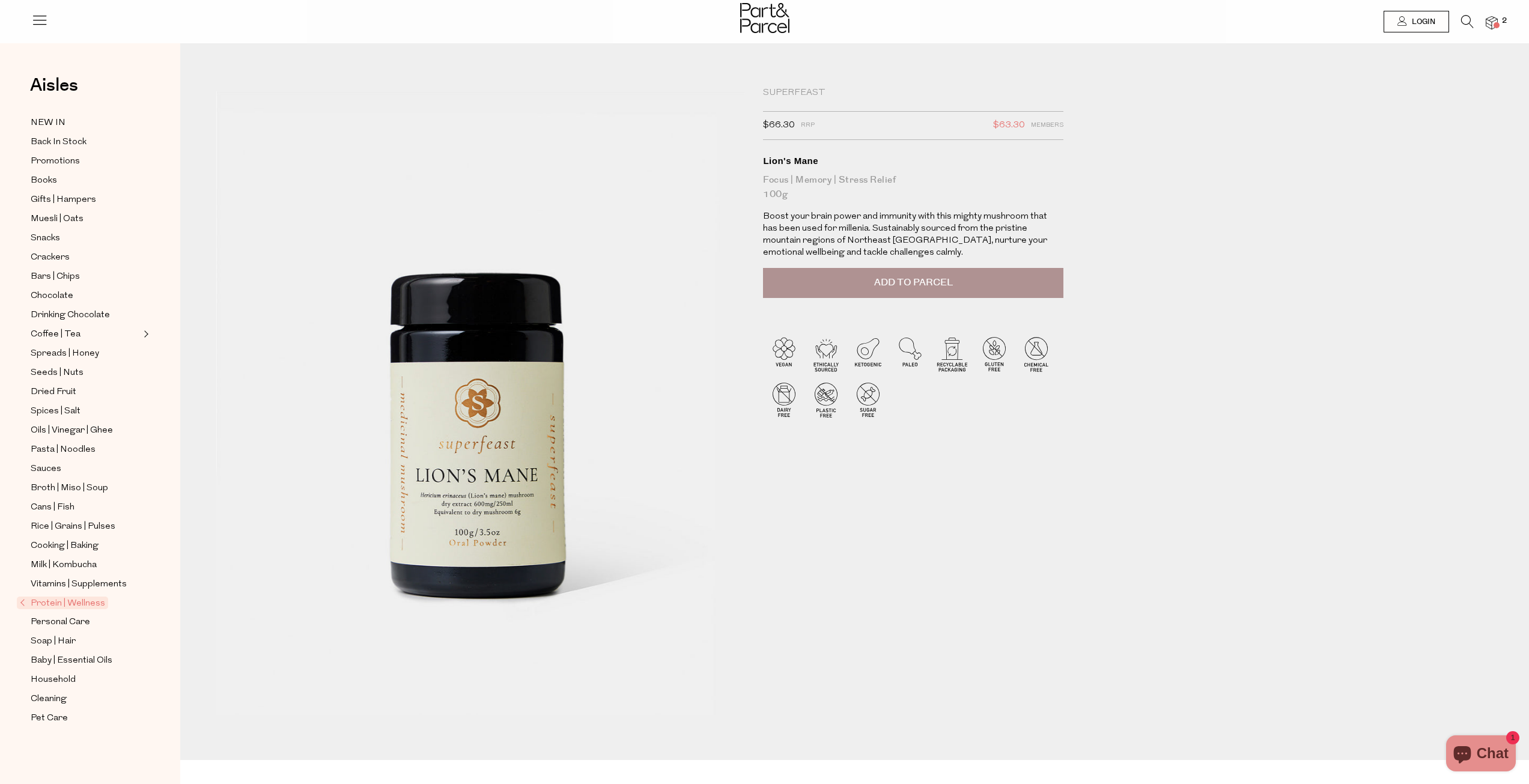
click at [901, 275] on button "Add to Parcel" at bounding box center [913, 283] width 301 height 30
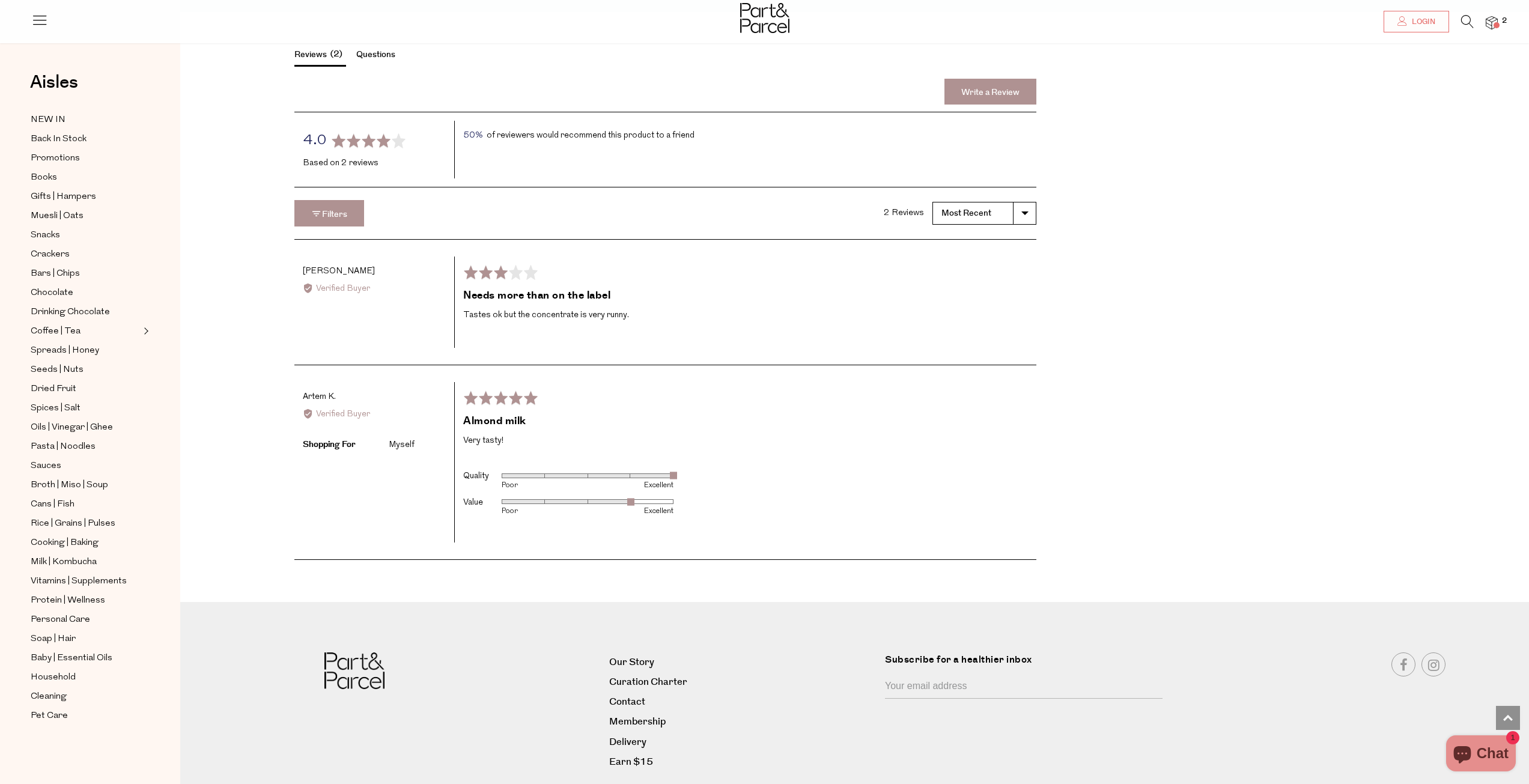
scroll to position [1201, 0]
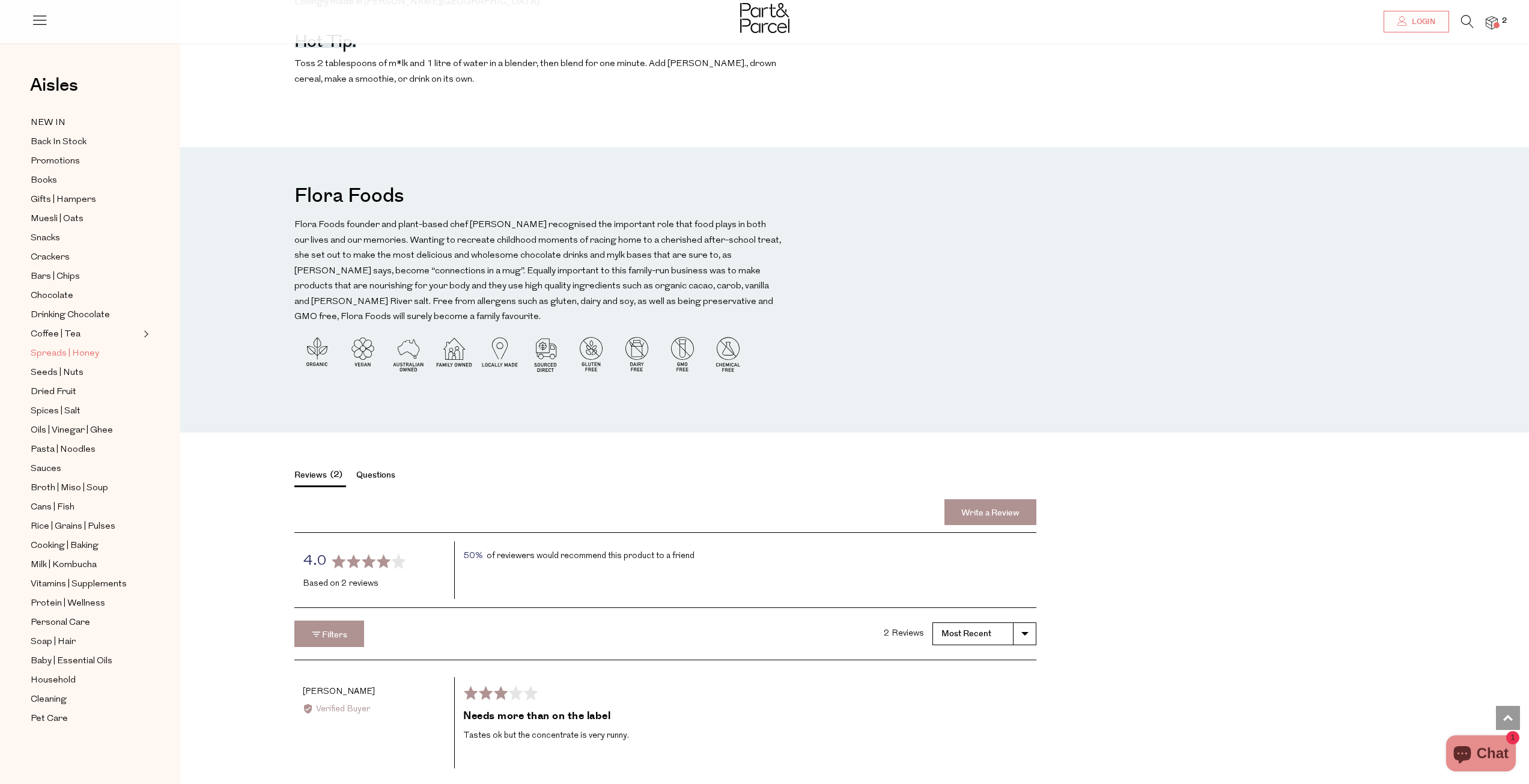
click at [78, 347] on span "Spreads | Honey" at bounding box center [65, 354] width 69 height 15
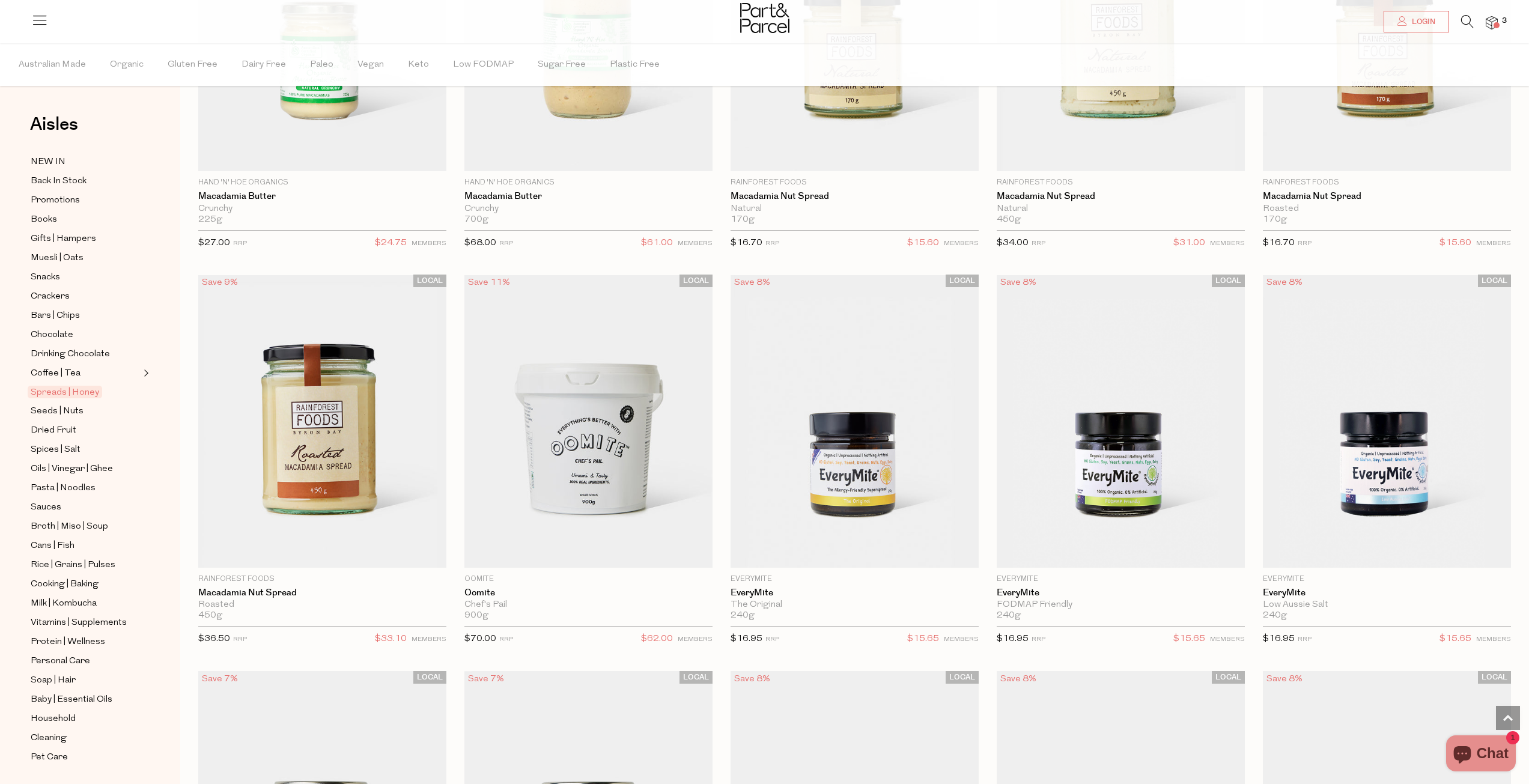
click at [1462, 23] on icon at bounding box center [1467, 21] width 12 height 13
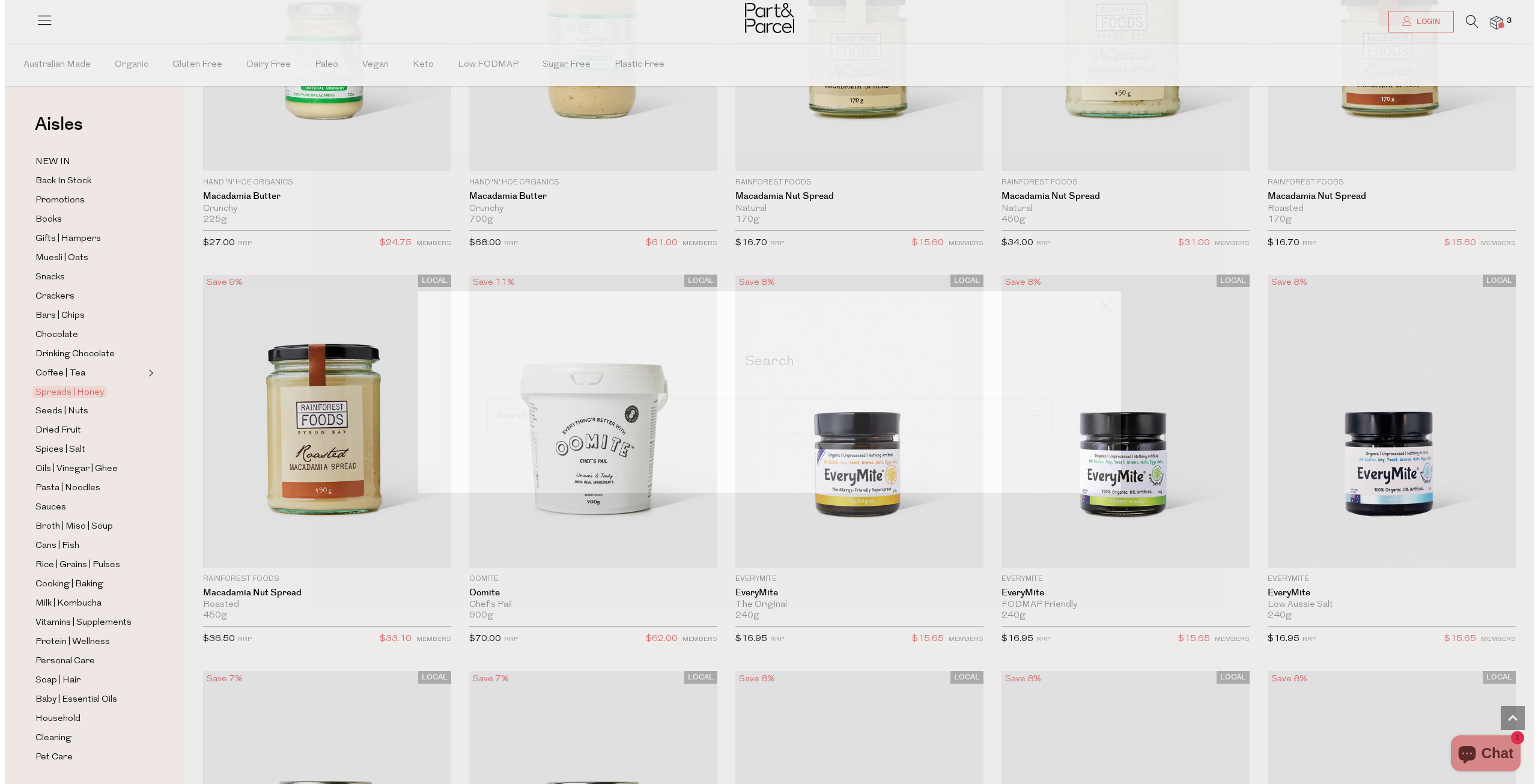
scroll to position [1870, 0]
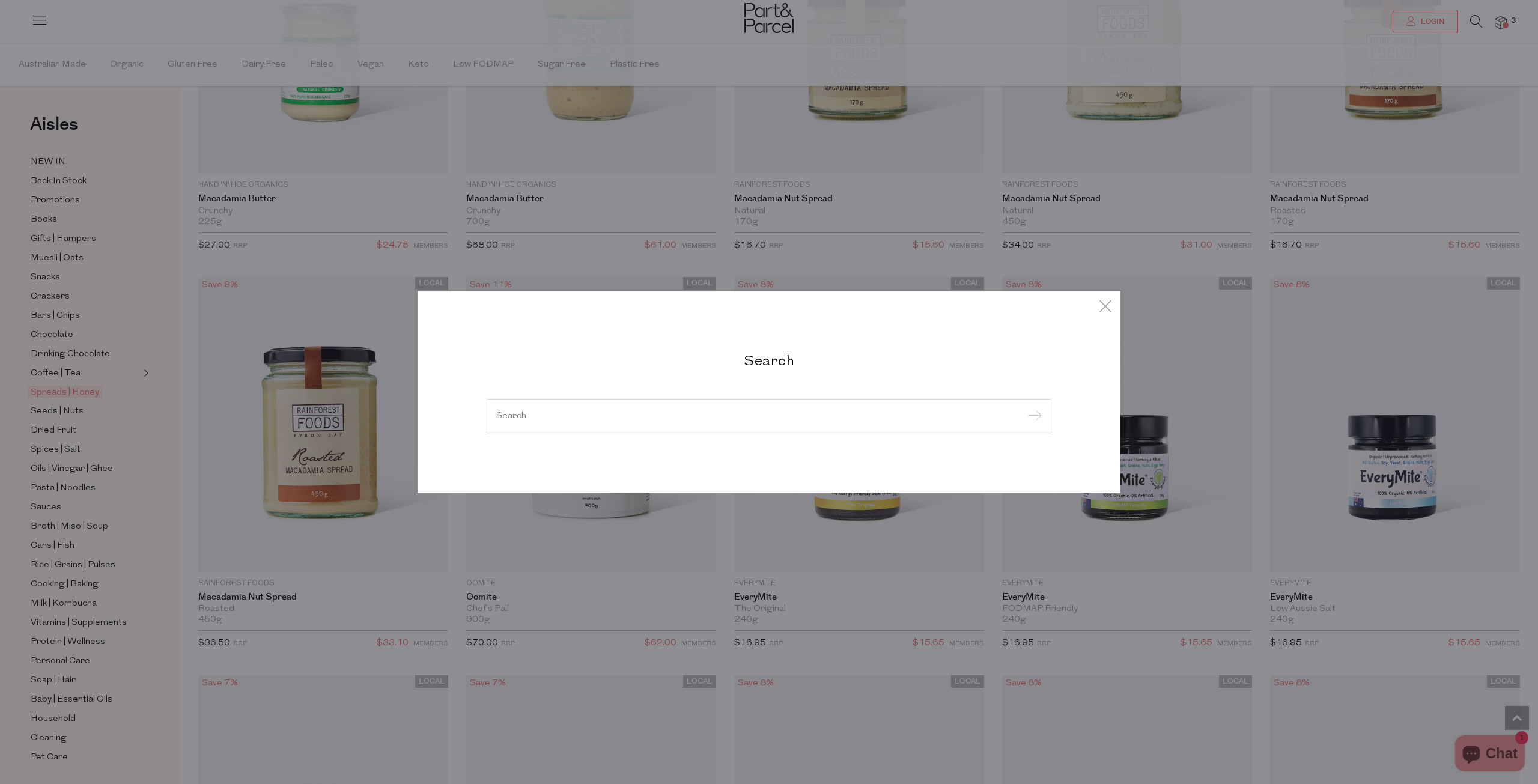
click at [769, 362] on h2 "Search" at bounding box center [769, 359] width 565 height 17
click at [775, 410] on input "search" at bounding box center [769, 415] width 546 height 9
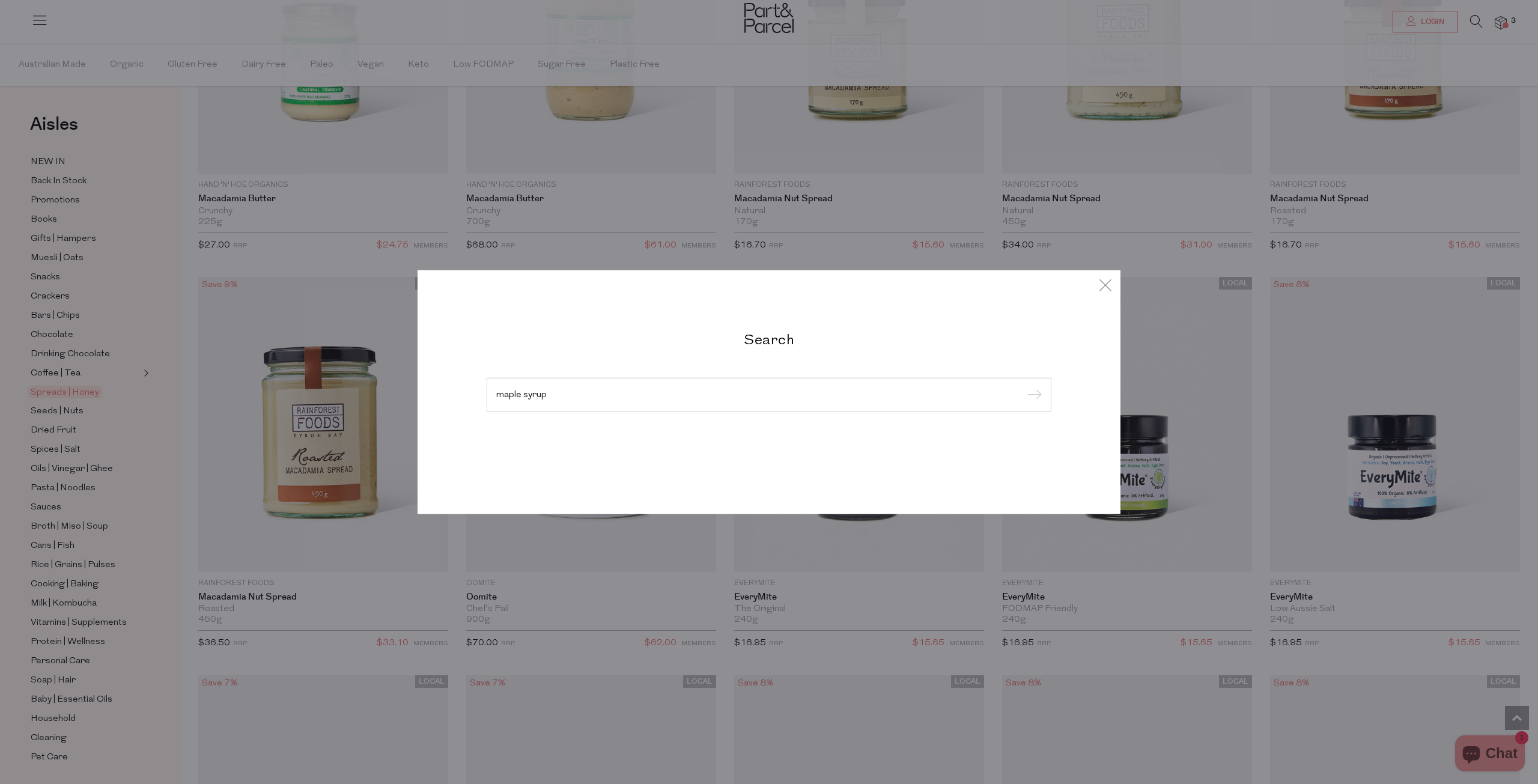
type input "maple syrup"
click at [1023, 386] on input "submit" at bounding box center [1032, 395] width 18 height 18
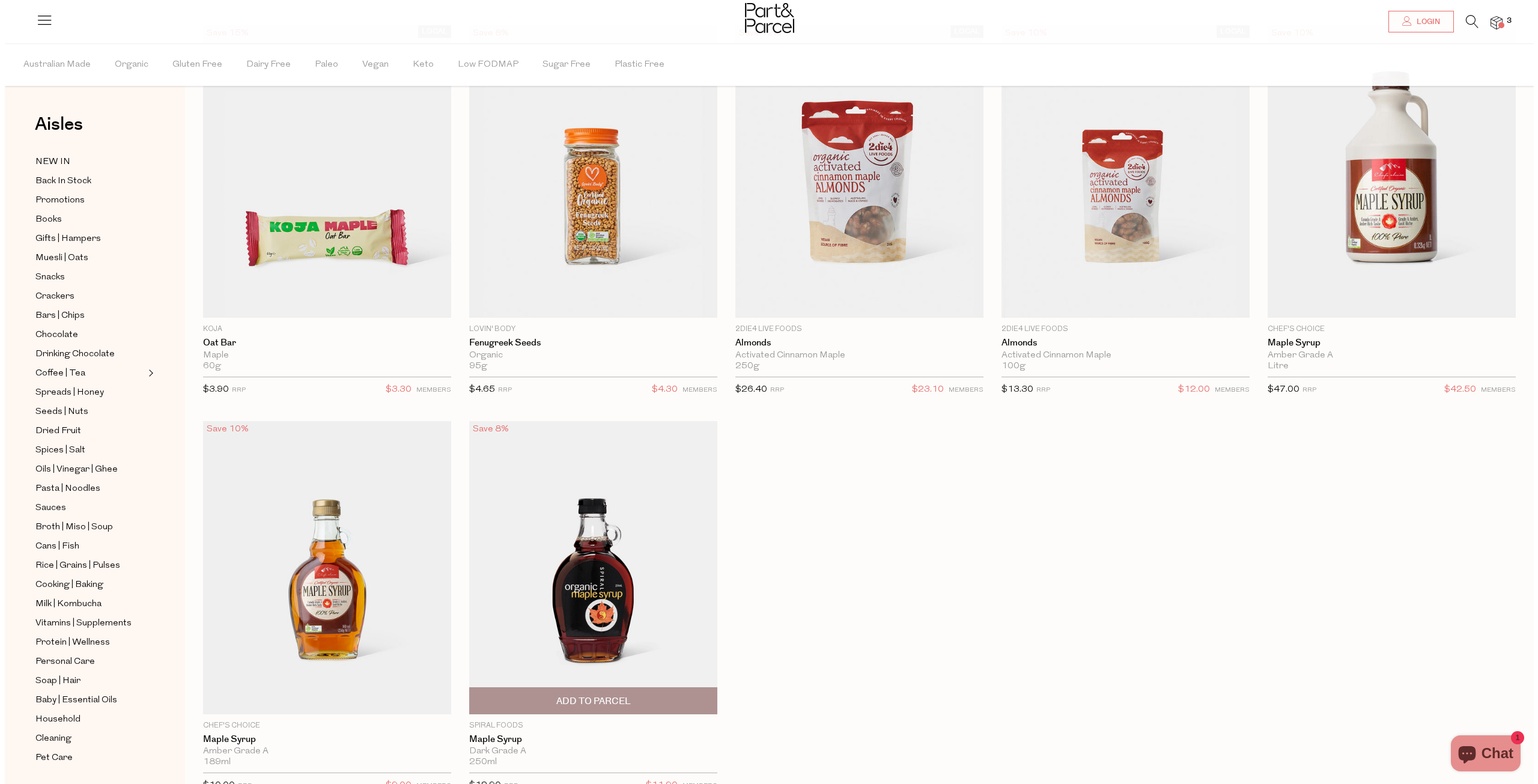
scroll to position [108, 0]
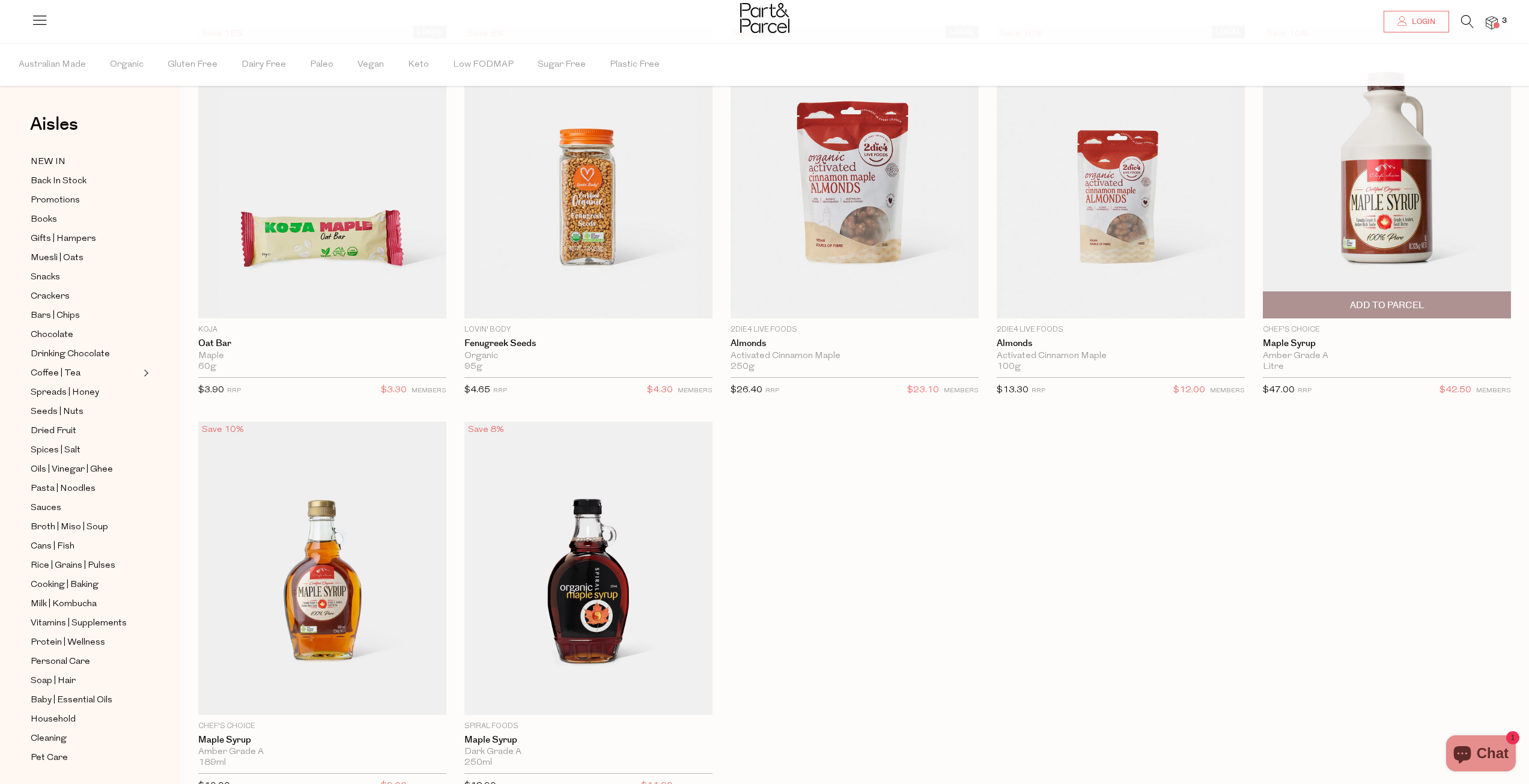
click at [1404, 306] on span "Add To Parcel" at bounding box center [1386, 305] width 75 height 12
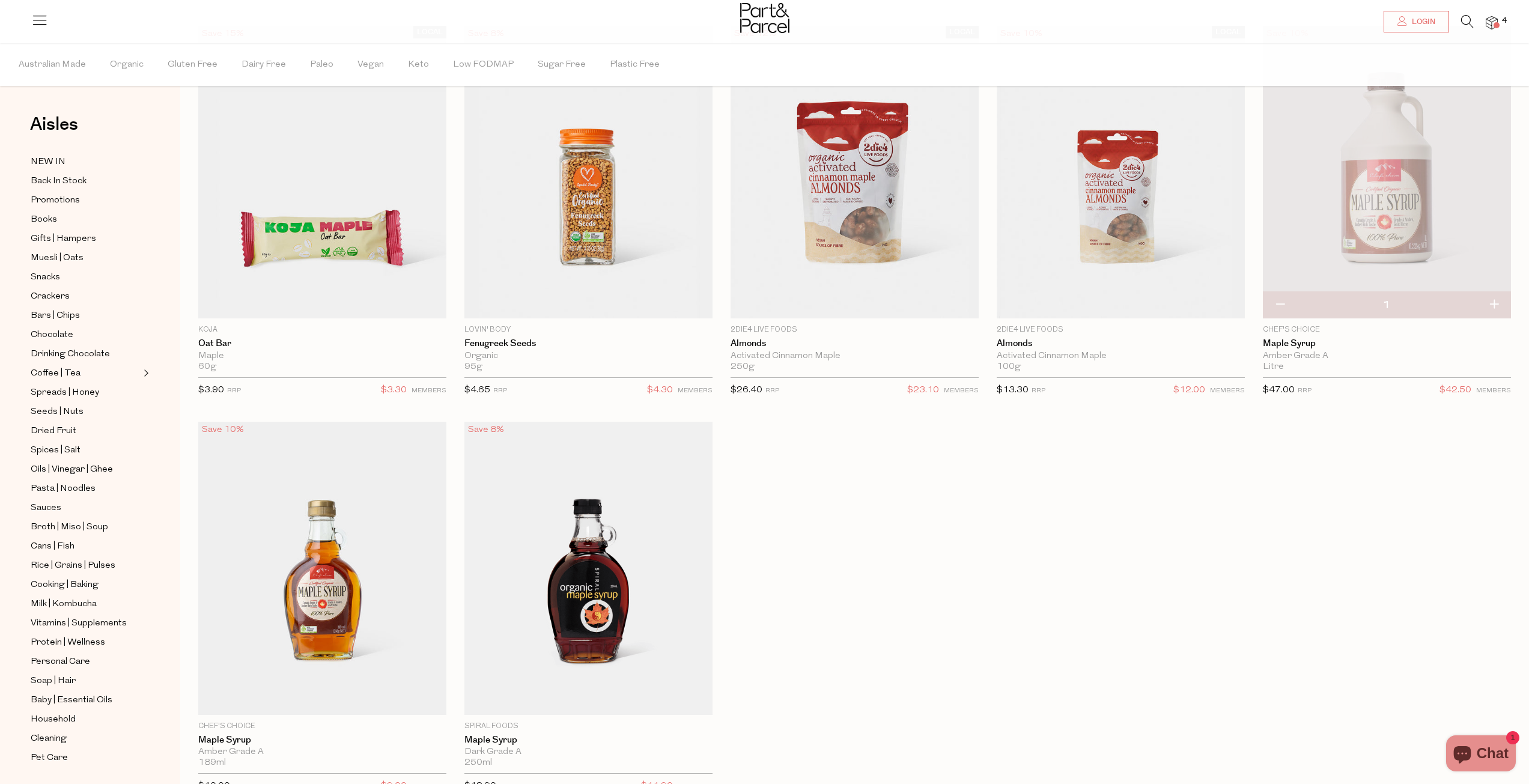
click at [1499, 29] on div at bounding box center [764, 20] width 1529 height 39
click at [1491, 19] on img at bounding box center [1491, 23] width 12 height 14
